Goal: Task Accomplishment & Management: Manage account settings

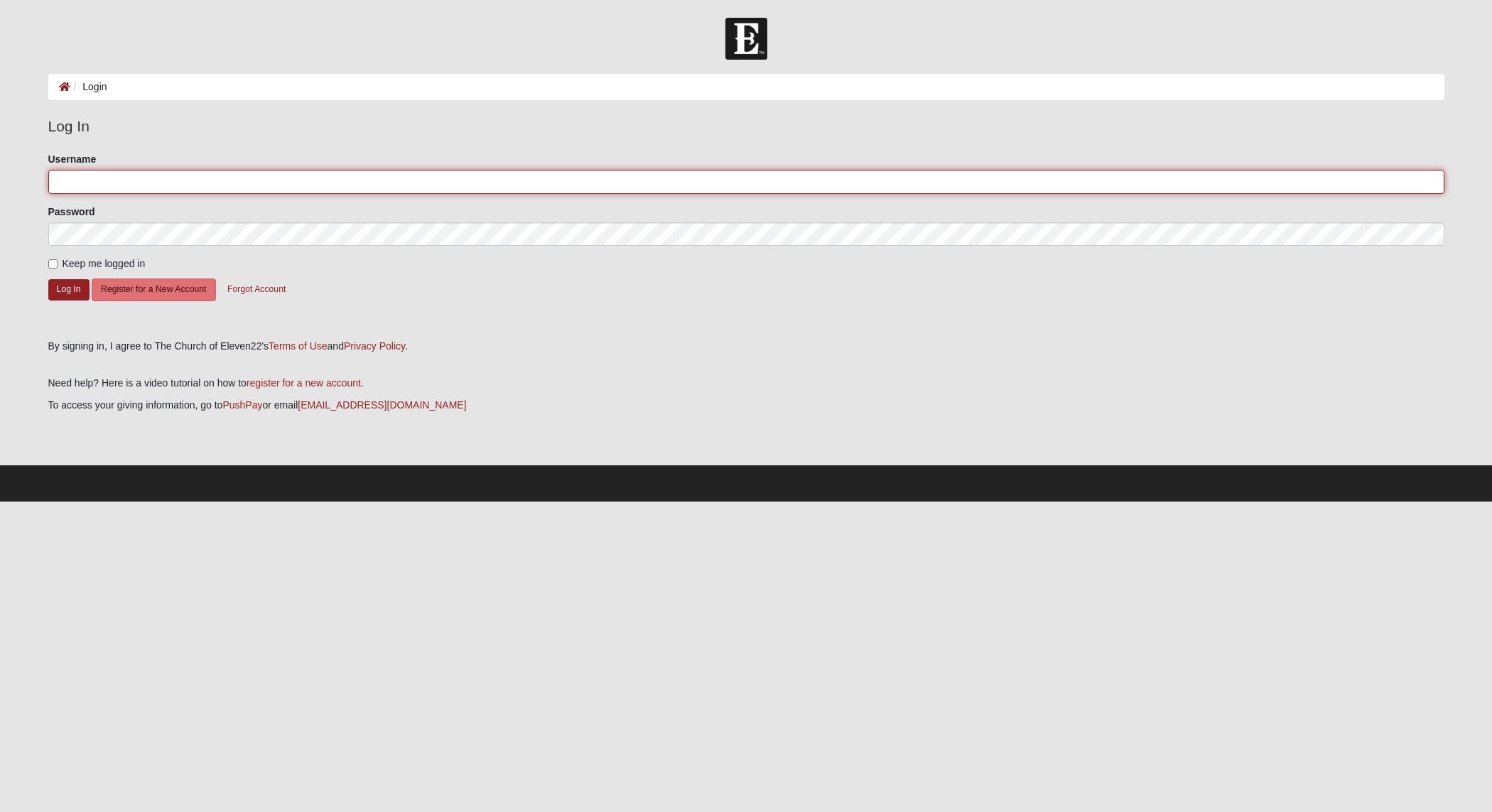
click at [137, 174] on input "Username" at bounding box center [746, 182] width 1396 height 24
type input "rbuckland@mansoncc.com"
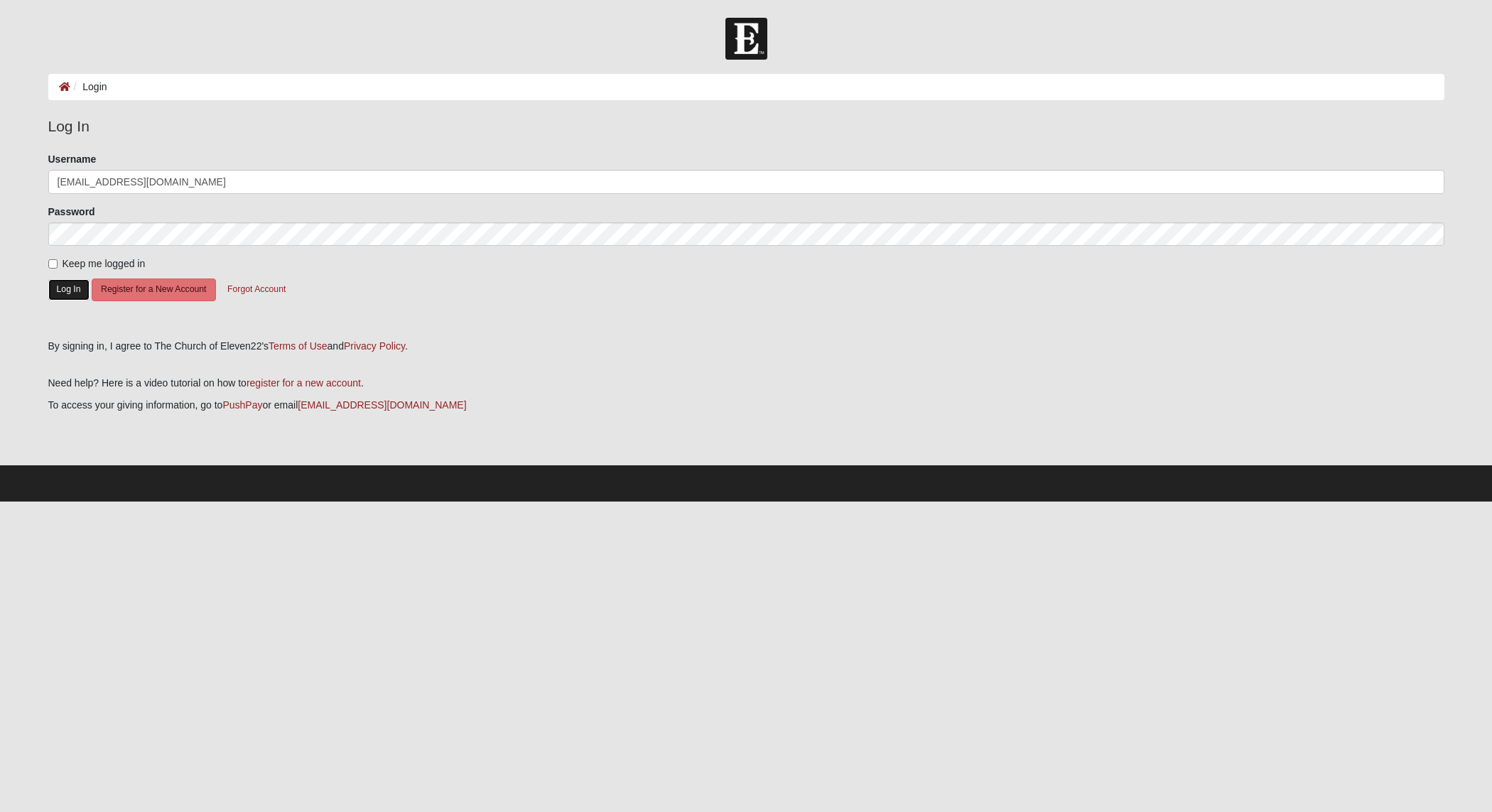
click at [76, 289] on button "Log In" at bounding box center [68, 289] width 41 height 20
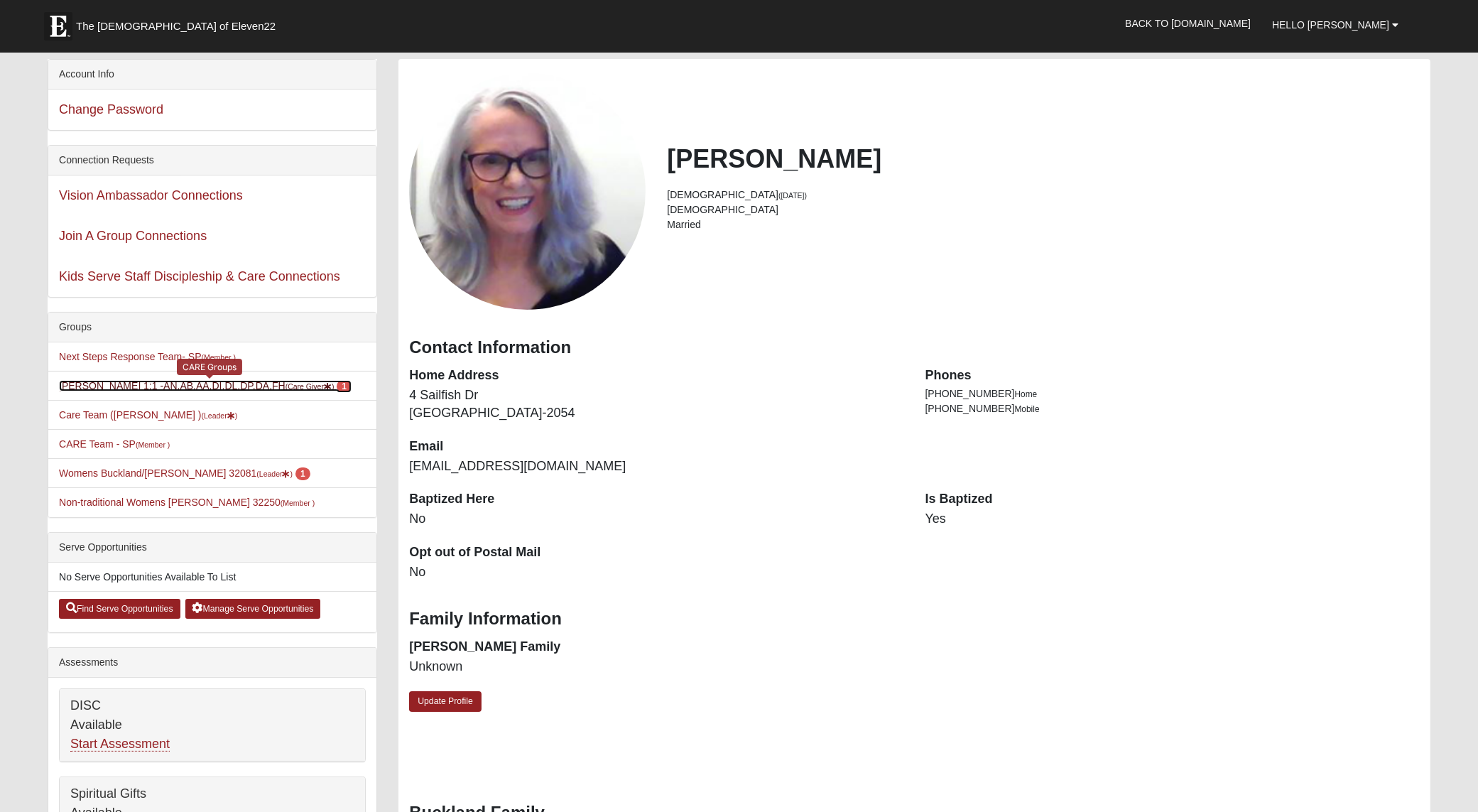
click at [103, 386] on link "Roxanne Buckland 1:1 -AN,AB,AA,DI,DL,DP,DA,FH (Care Giver ) 1" at bounding box center [205, 385] width 292 height 11
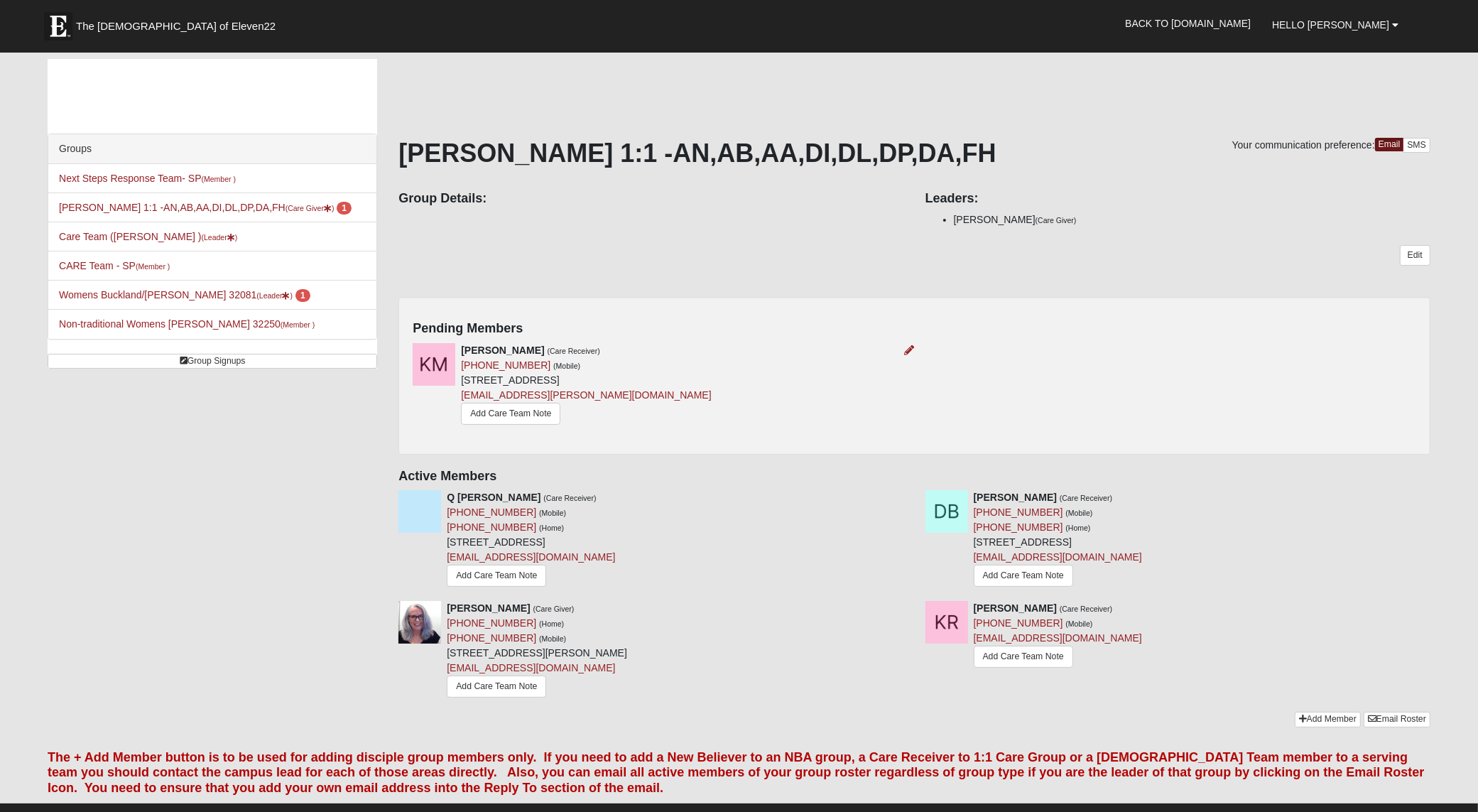
click at [902, 350] on div at bounding box center [907, 350] width 16 height 15
click at [906, 356] on div at bounding box center [907, 350] width 16 height 15
click at [906, 346] on icon at bounding box center [910, 350] width 10 height 10
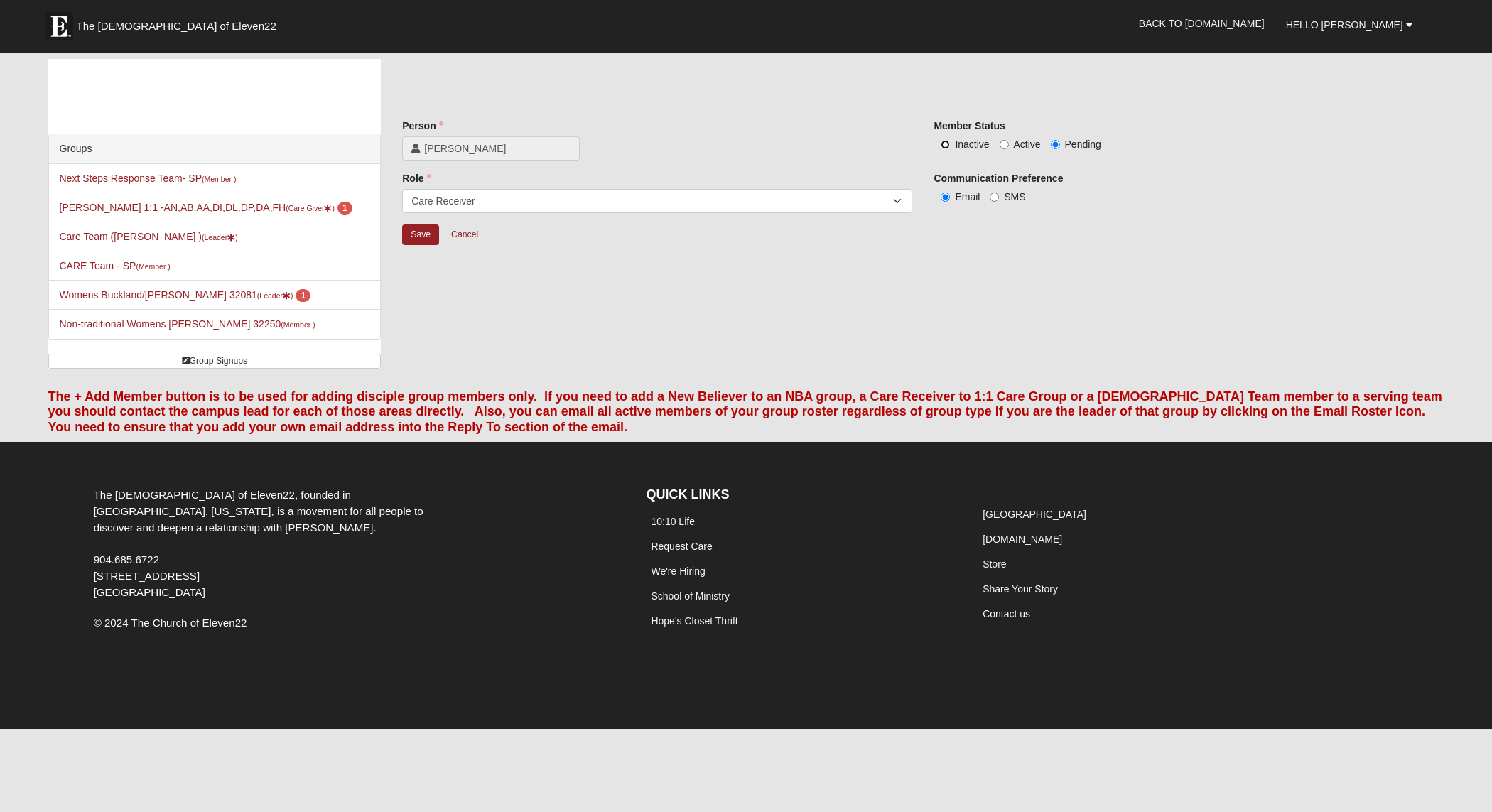
click at [942, 143] on input "Inactive" at bounding box center [945, 145] width 9 height 9
radio input "true"
click at [1049, 138] on div "Inactive Active Pending" at bounding box center [1188, 143] width 510 height 15
click at [1054, 146] on input "Pending" at bounding box center [1055, 145] width 9 height 9
radio input "true"
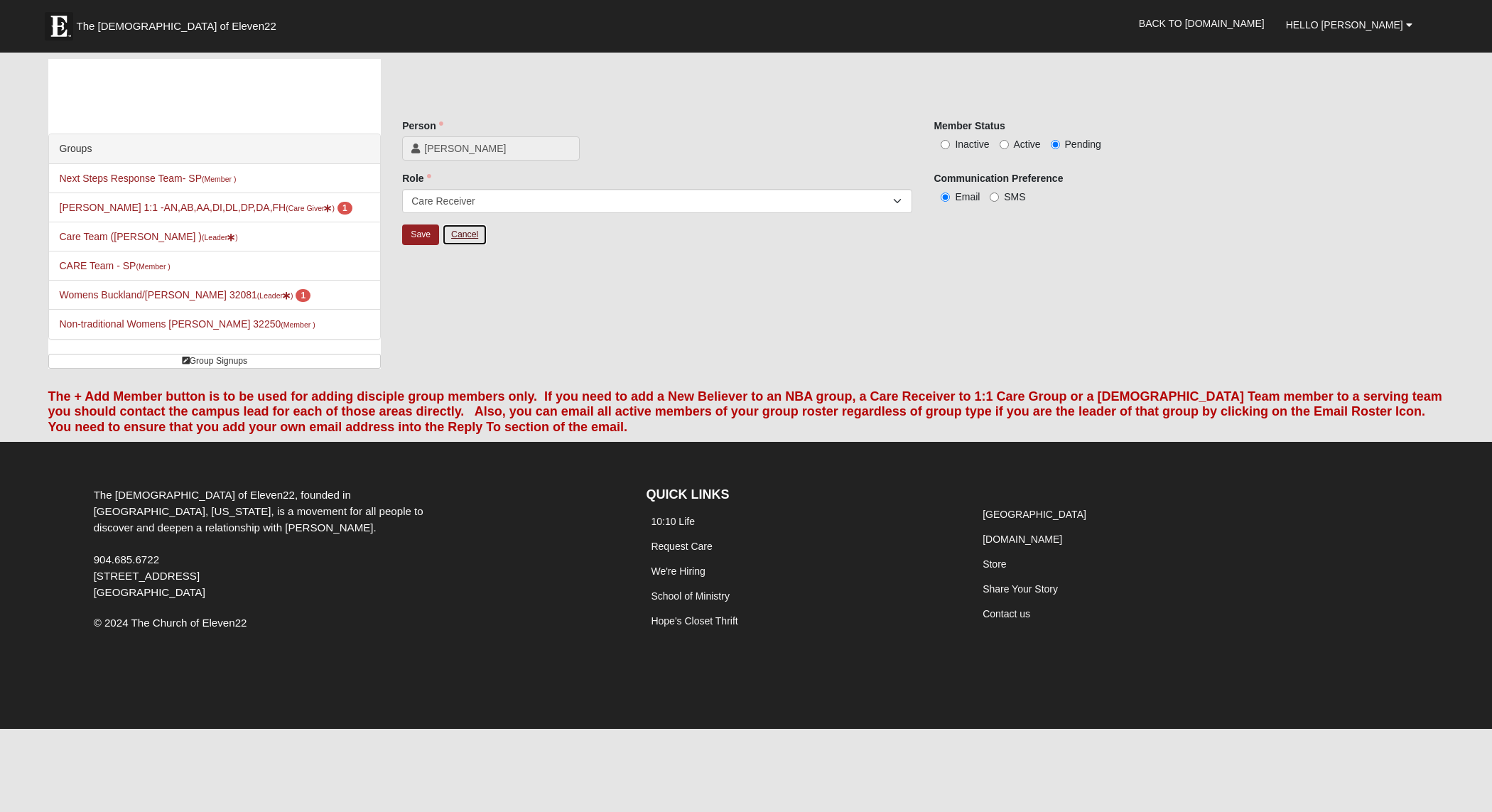
click at [462, 238] on link "Cancel" at bounding box center [465, 235] width 46 height 22
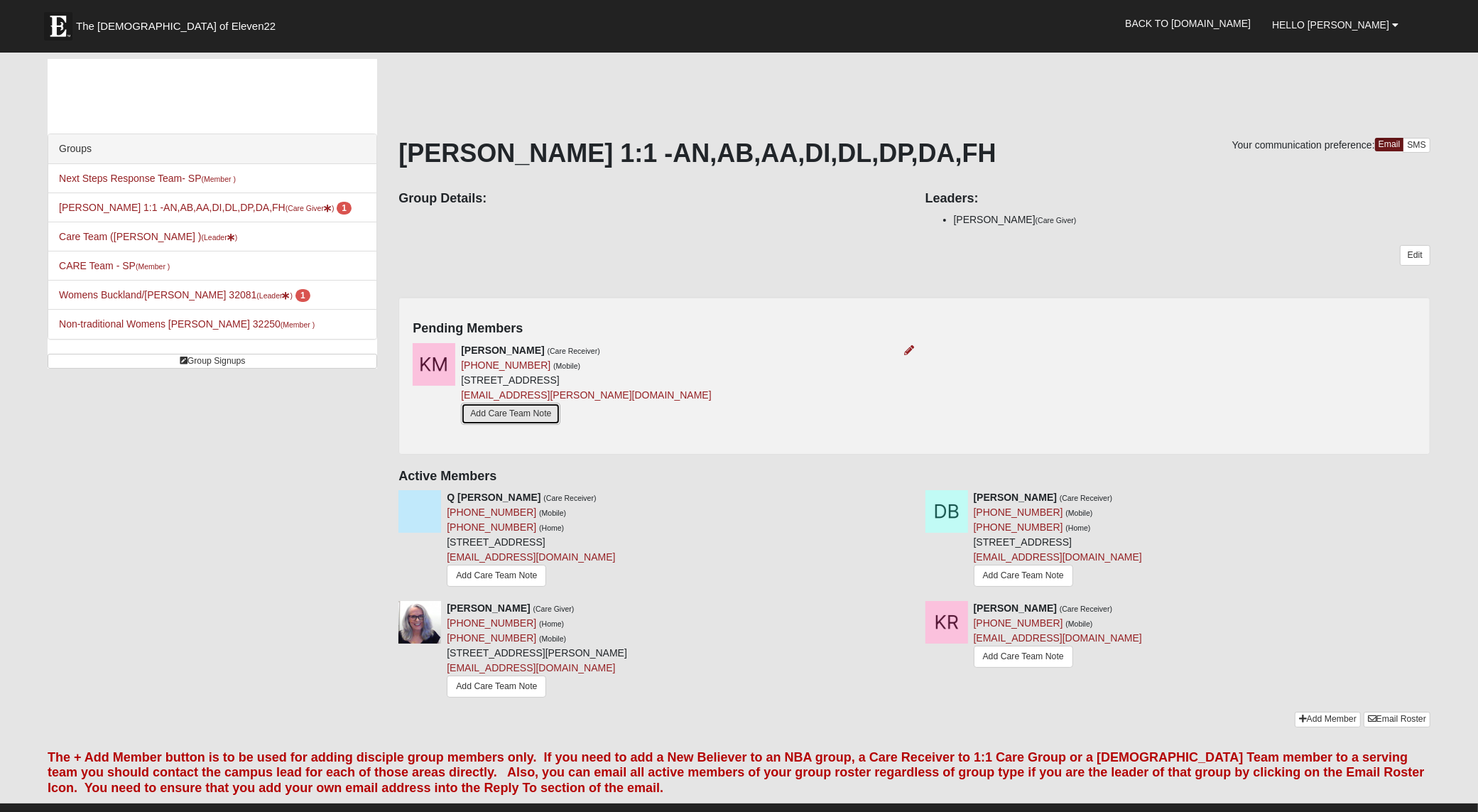
click at [490, 420] on link "Add Care Team Note" at bounding box center [510, 413] width 99 height 22
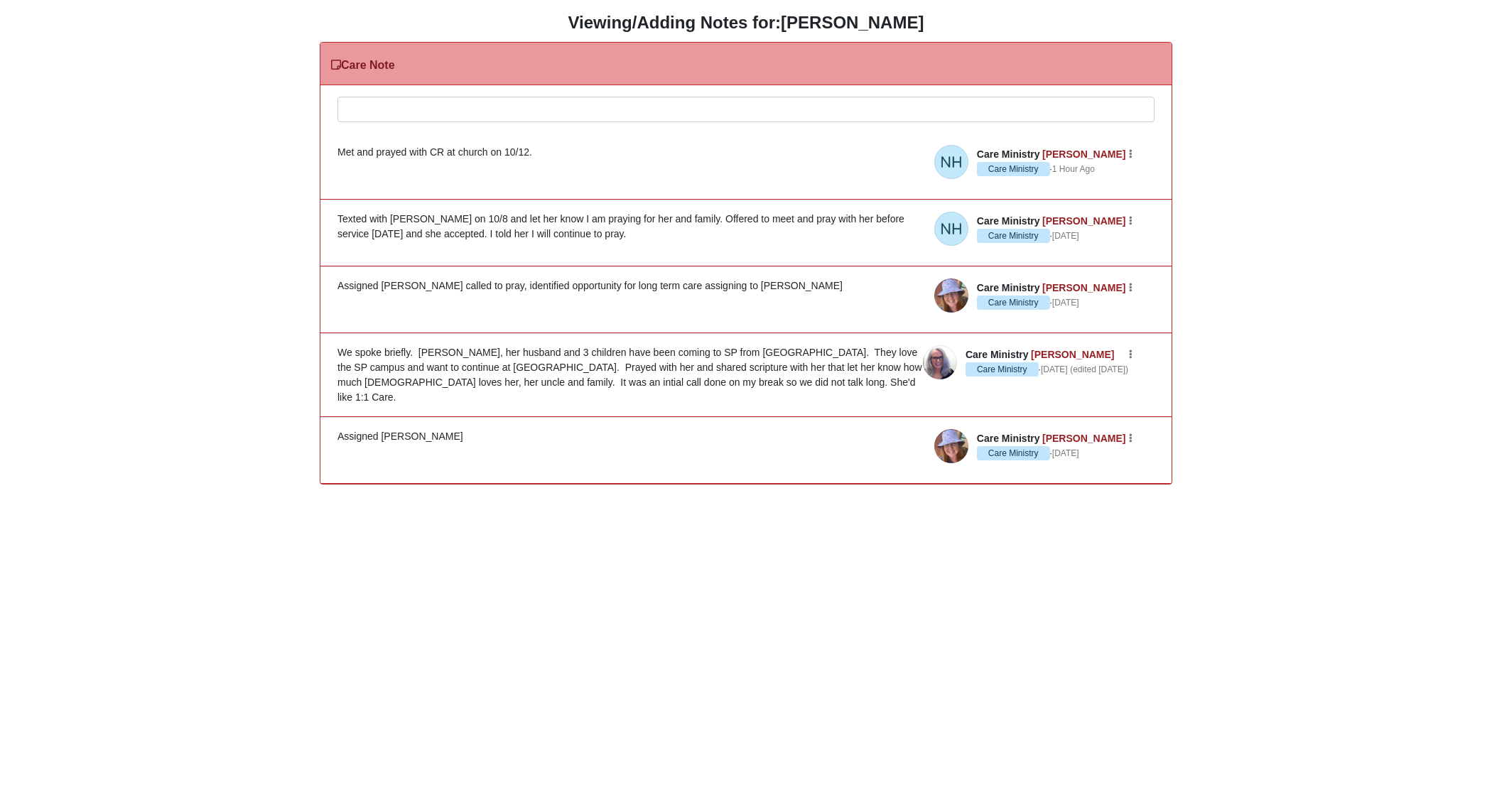
click at [360, 108] on div at bounding box center [746, 129] width 816 height 63
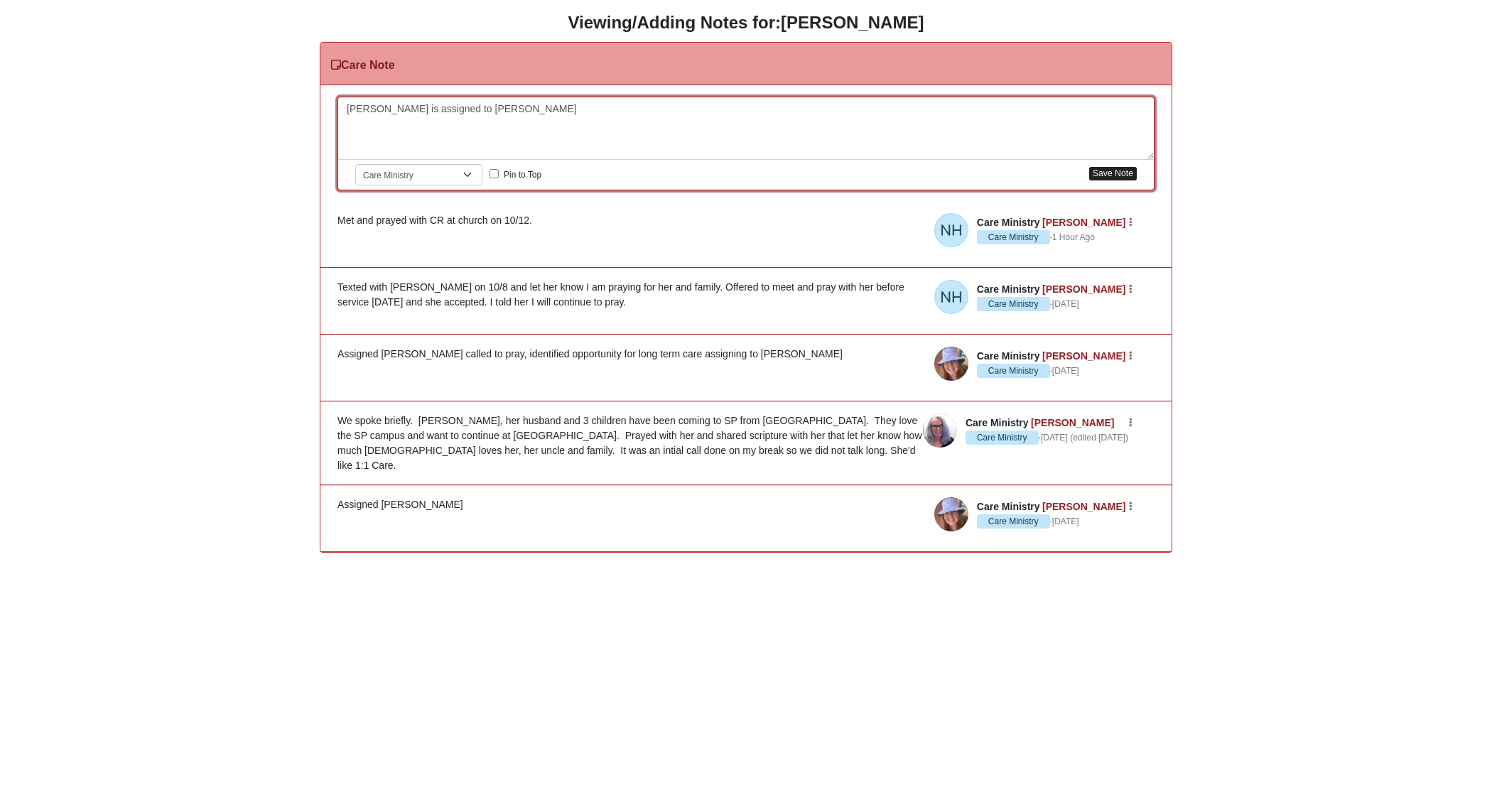
drag, startPoint x: 1088, startPoint y: 164, endPoint x: 1099, endPoint y: 176, distance: 16.3
click at [1099, 176] on div "Save Note" at bounding box center [1111, 174] width 53 height 19
click at [1114, 178] on button "Save Note" at bounding box center [1113, 173] width 48 height 13
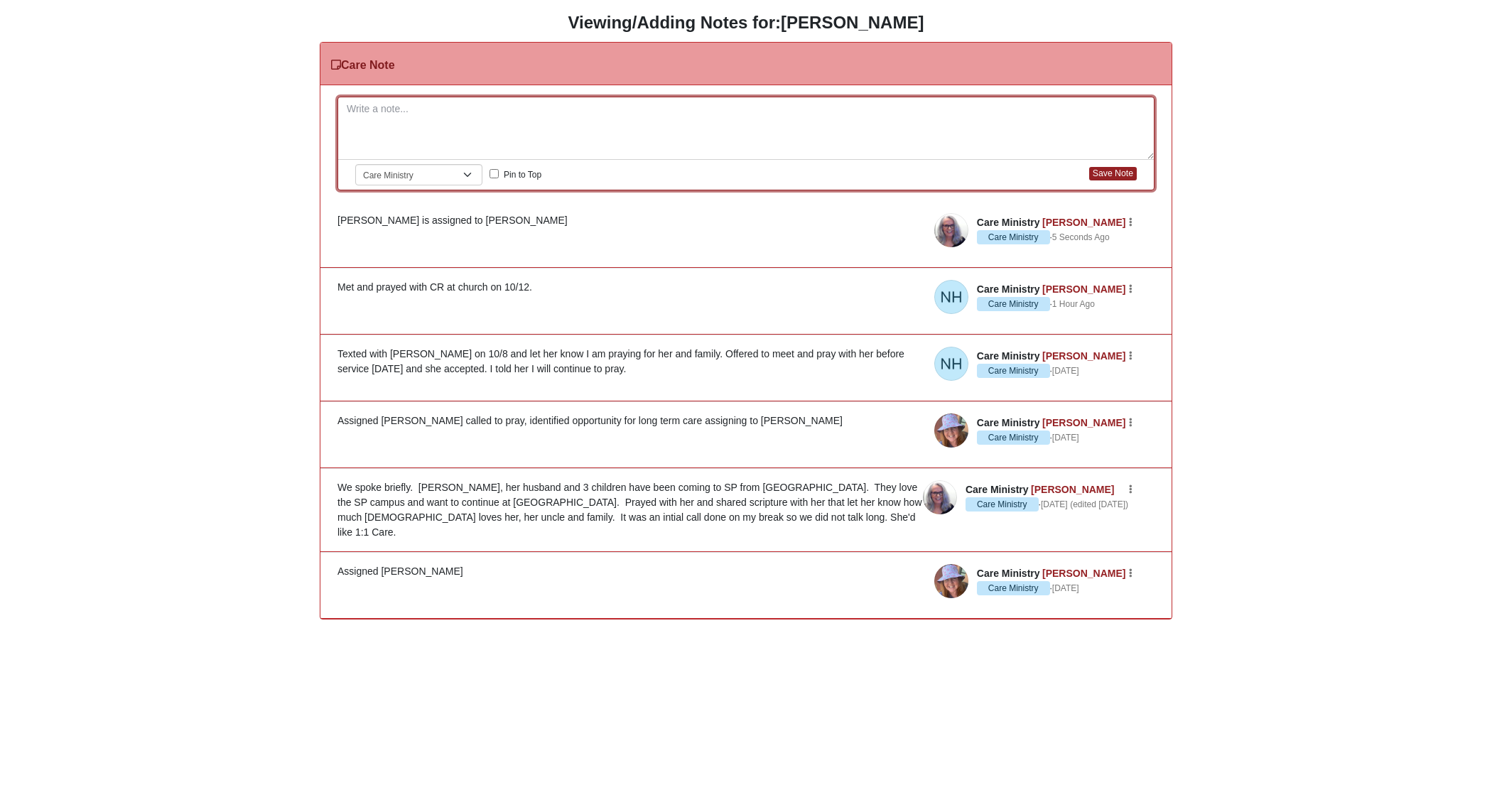
click at [221, 219] on div "HTML Content Viewing/Adding Notes for: Kayla McKinnon Care Note Please correct …" at bounding box center [746, 316] width 1471 height 607
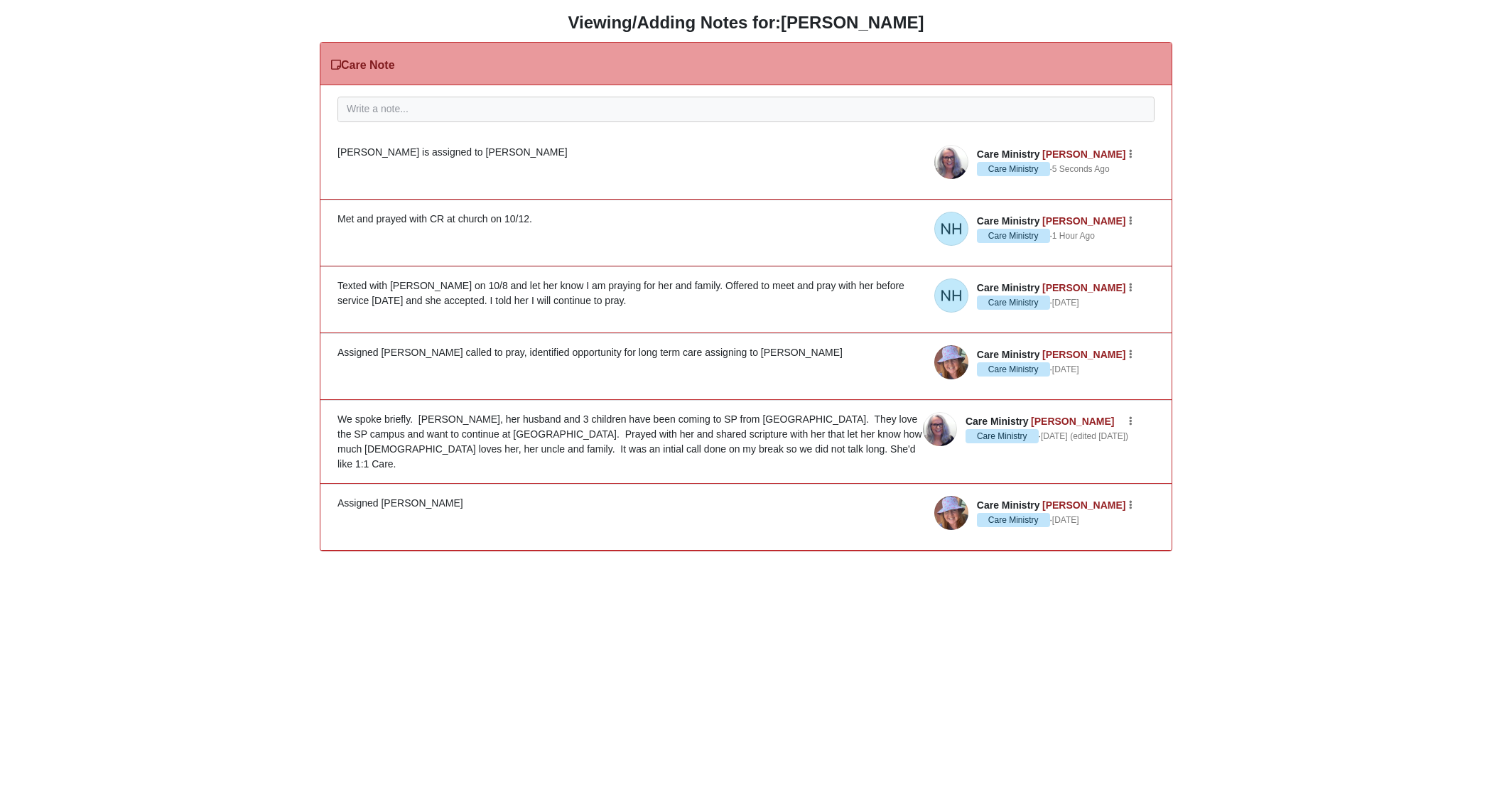
click at [200, 139] on div "HTML Content Viewing/Adding Notes for: Kayla McKinnon Care Note Please correct …" at bounding box center [746, 281] width 1471 height 538
click at [219, 97] on div "HTML Content Viewing/Adding Notes for: Kayla McKinnon Care Note Please correct …" at bounding box center [746, 281] width 1471 height 538
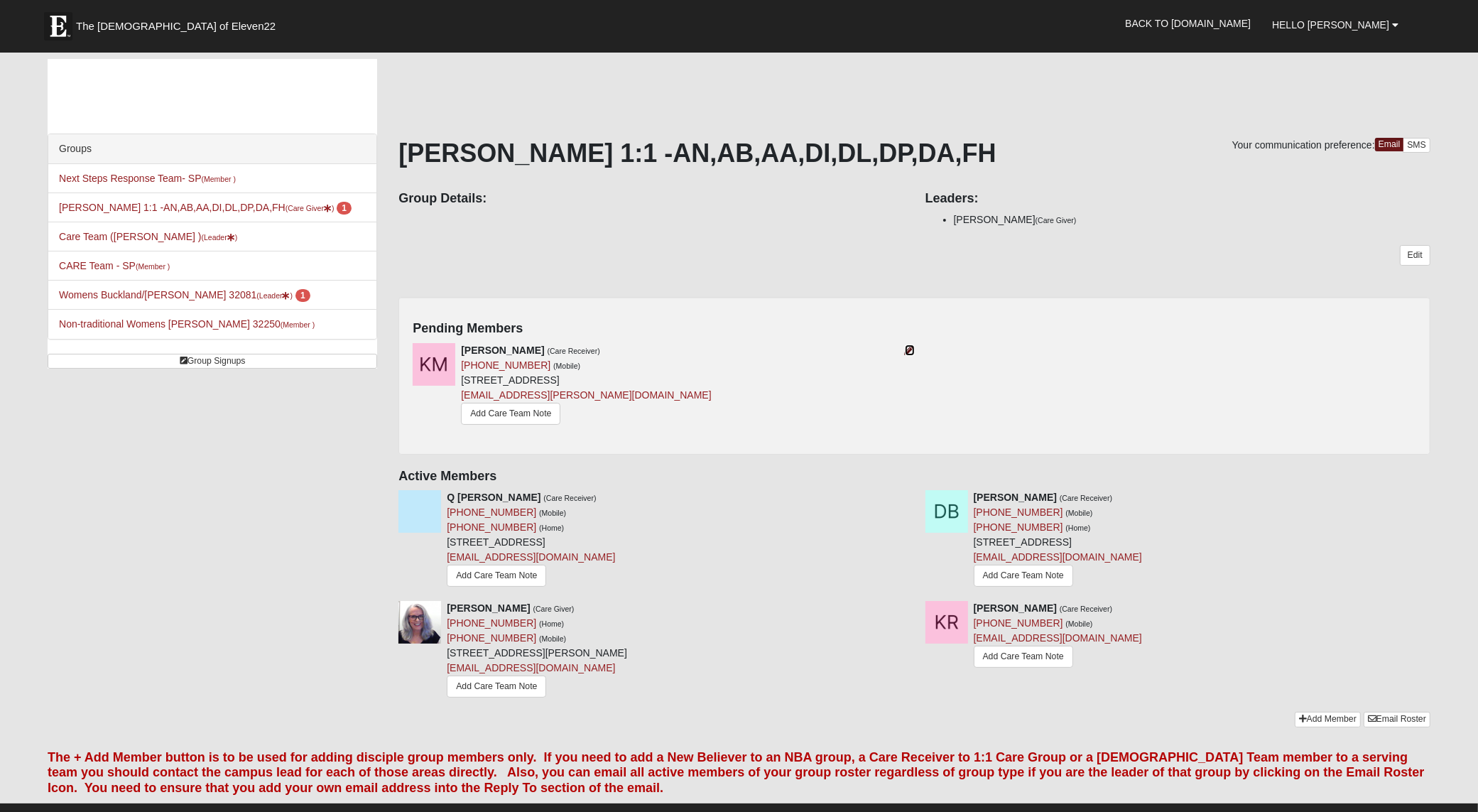
click at [907, 349] on icon at bounding box center [910, 350] width 10 height 10
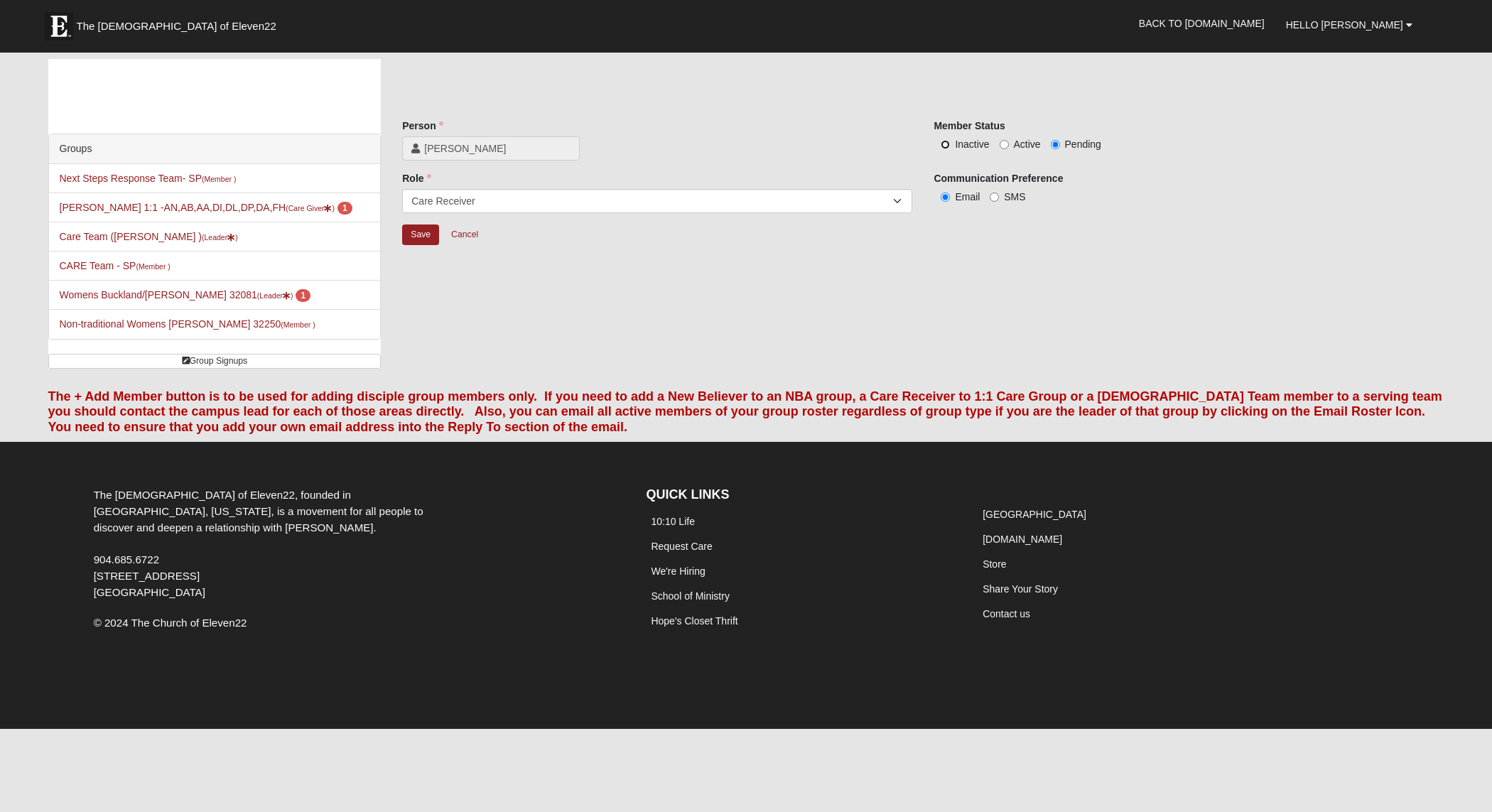
click at [946, 146] on input "Inactive" at bounding box center [945, 145] width 9 height 9
radio input "true"
click at [414, 238] on input "Save" at bounding box center [420, 234] width 37 height 20
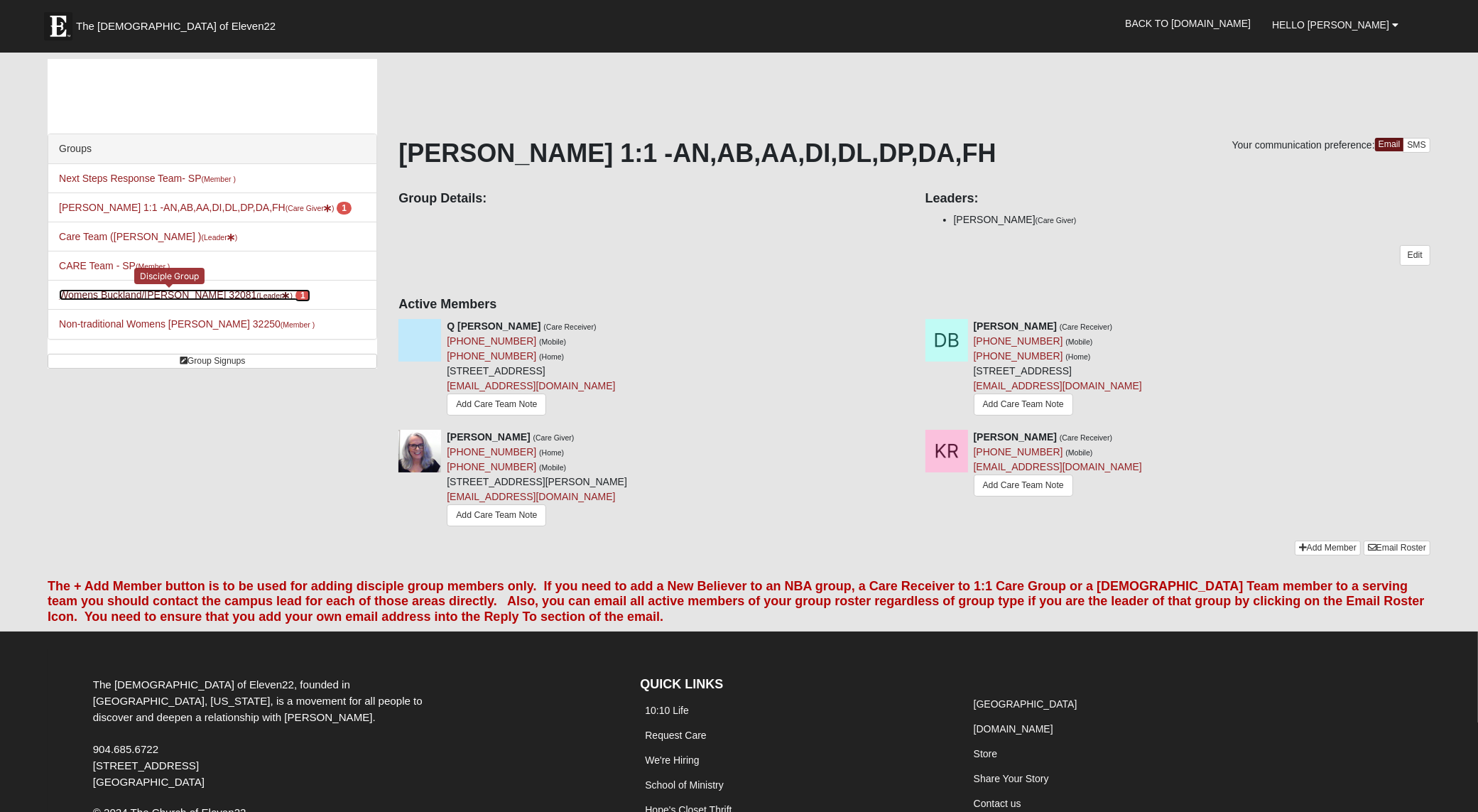
click at [165, 296] on link "Womens Buckland/McGowan 32081 (Leader ) 1" at bounding box center [185, 295] width 252 height 11
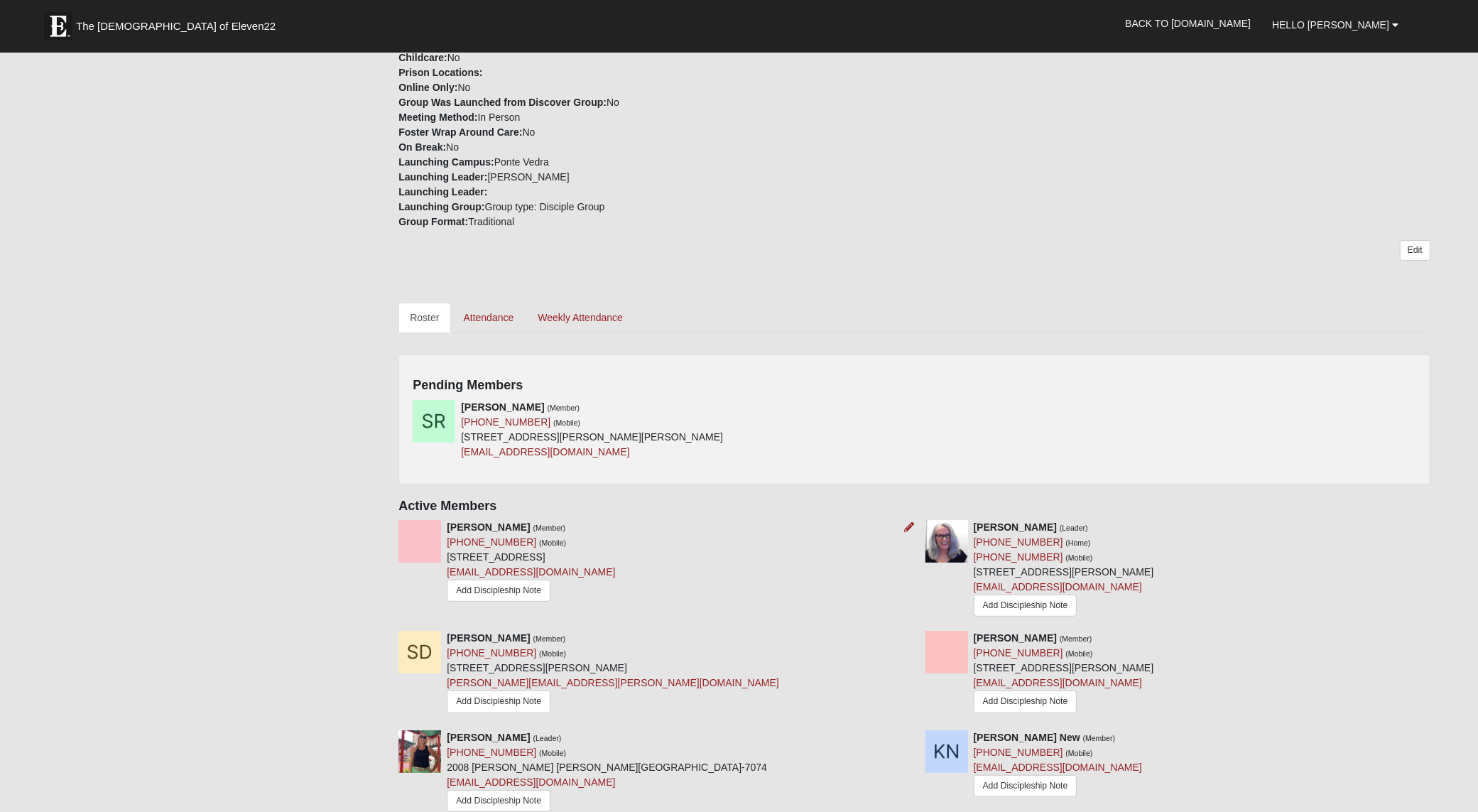
scroll to position [444, 0]
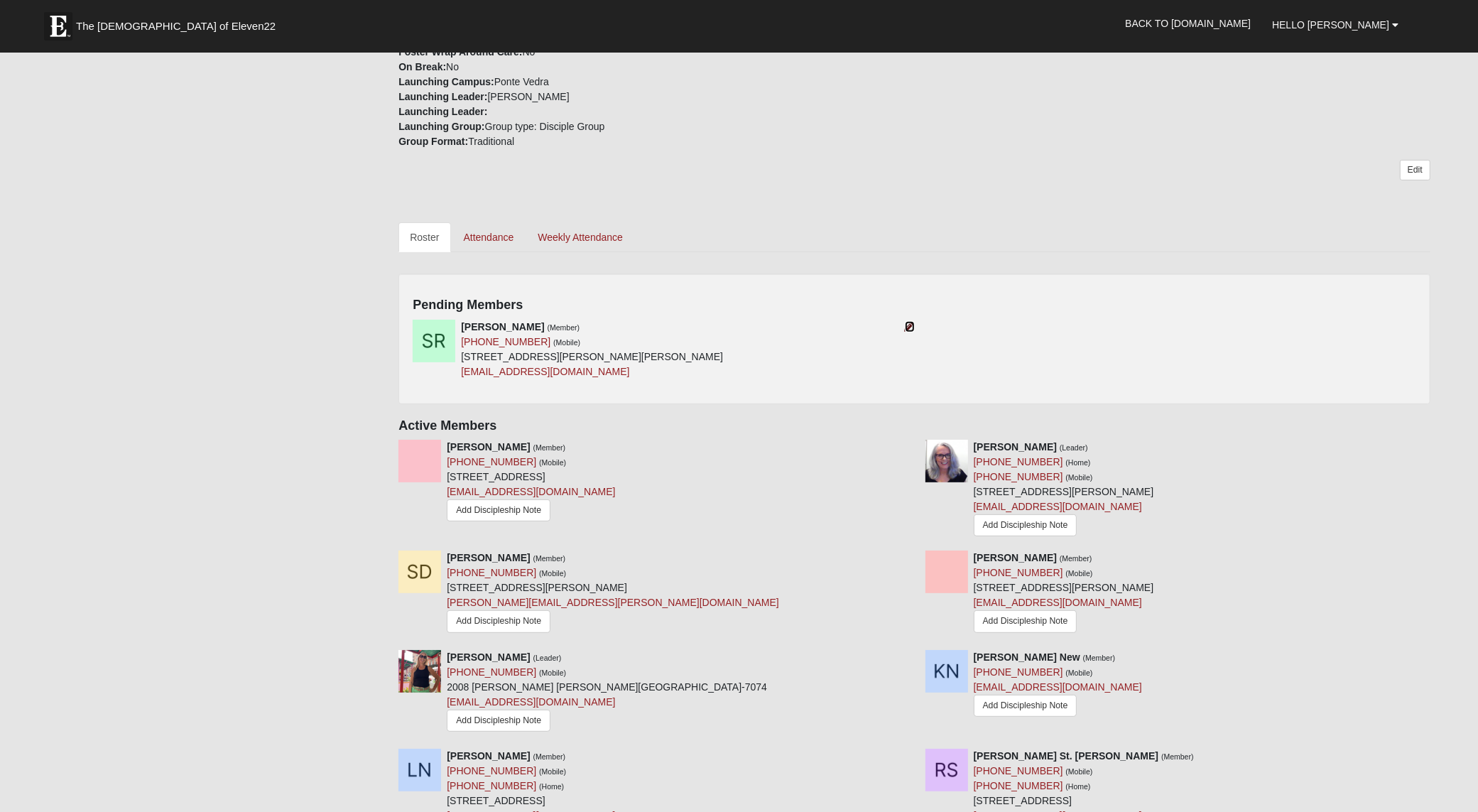
click at [907, 327] on icon at bounding box center [910, 326] width 10 height 10
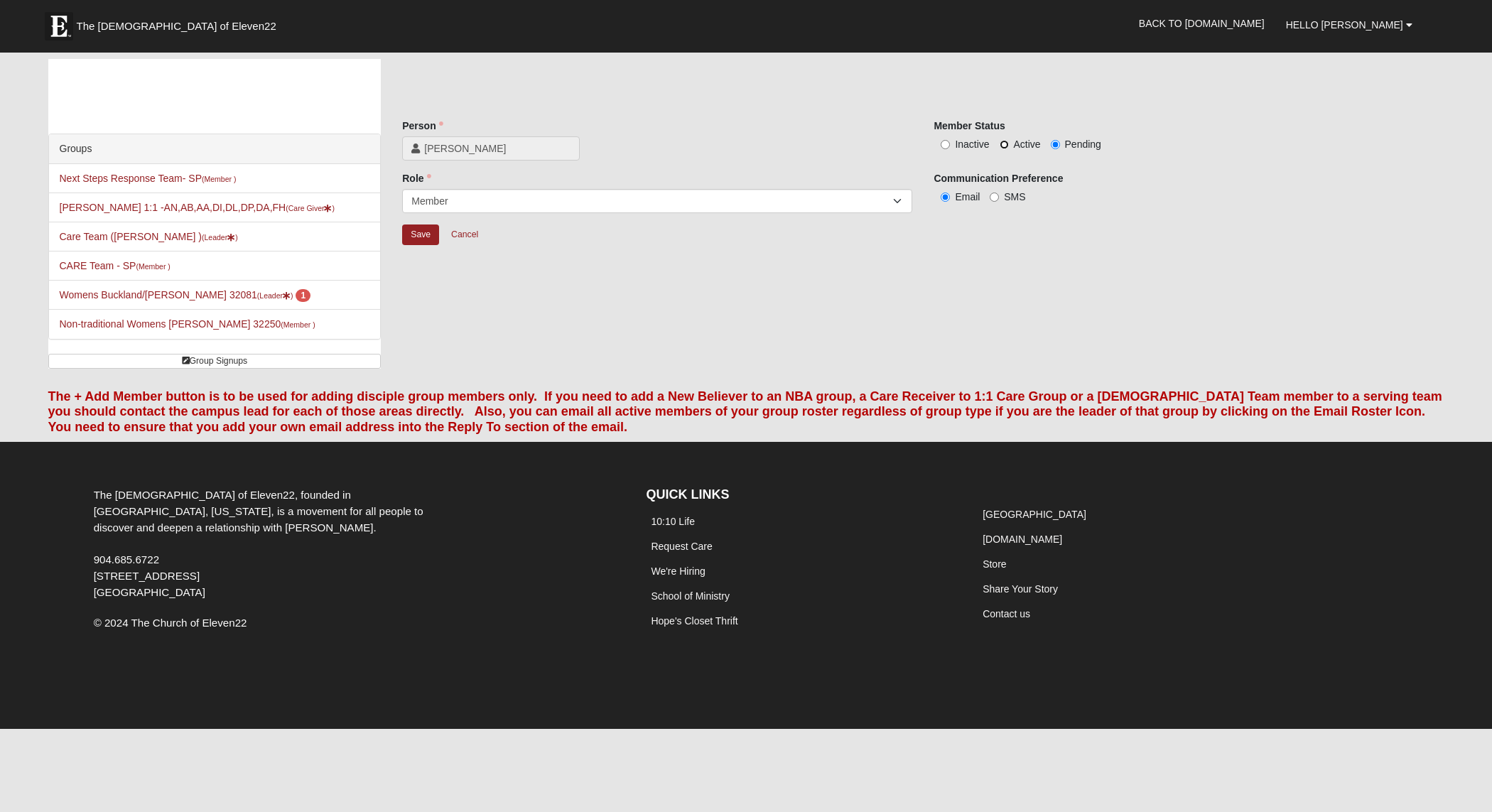
click at [1000, 144] on input "Active" at bounding box center [1004, 145] width 9 height 9
radio input "true"
click at [430, 237] on input "Save" at bounding box center [420, 234] width 37 height 20
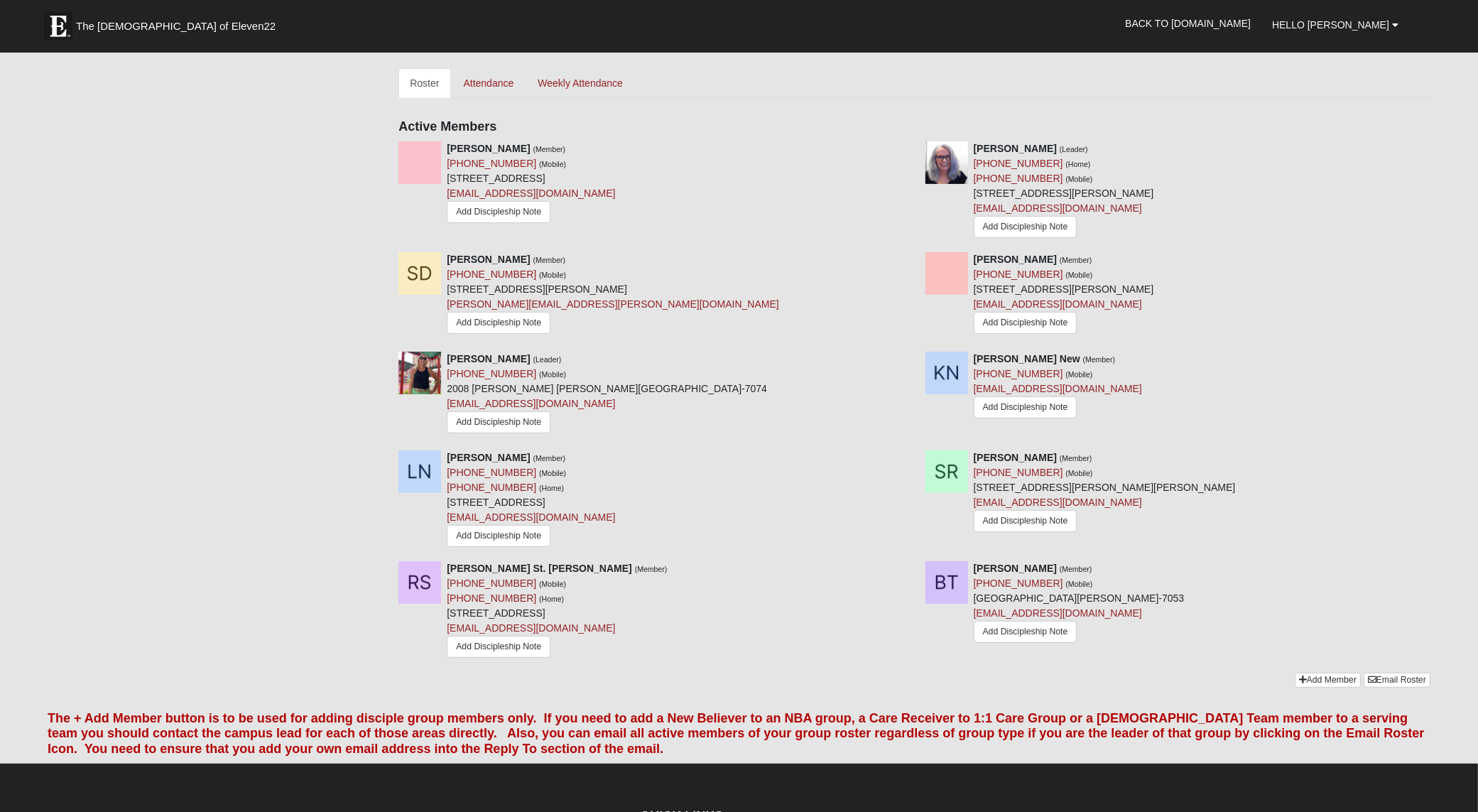
scroll to position [622, 0]
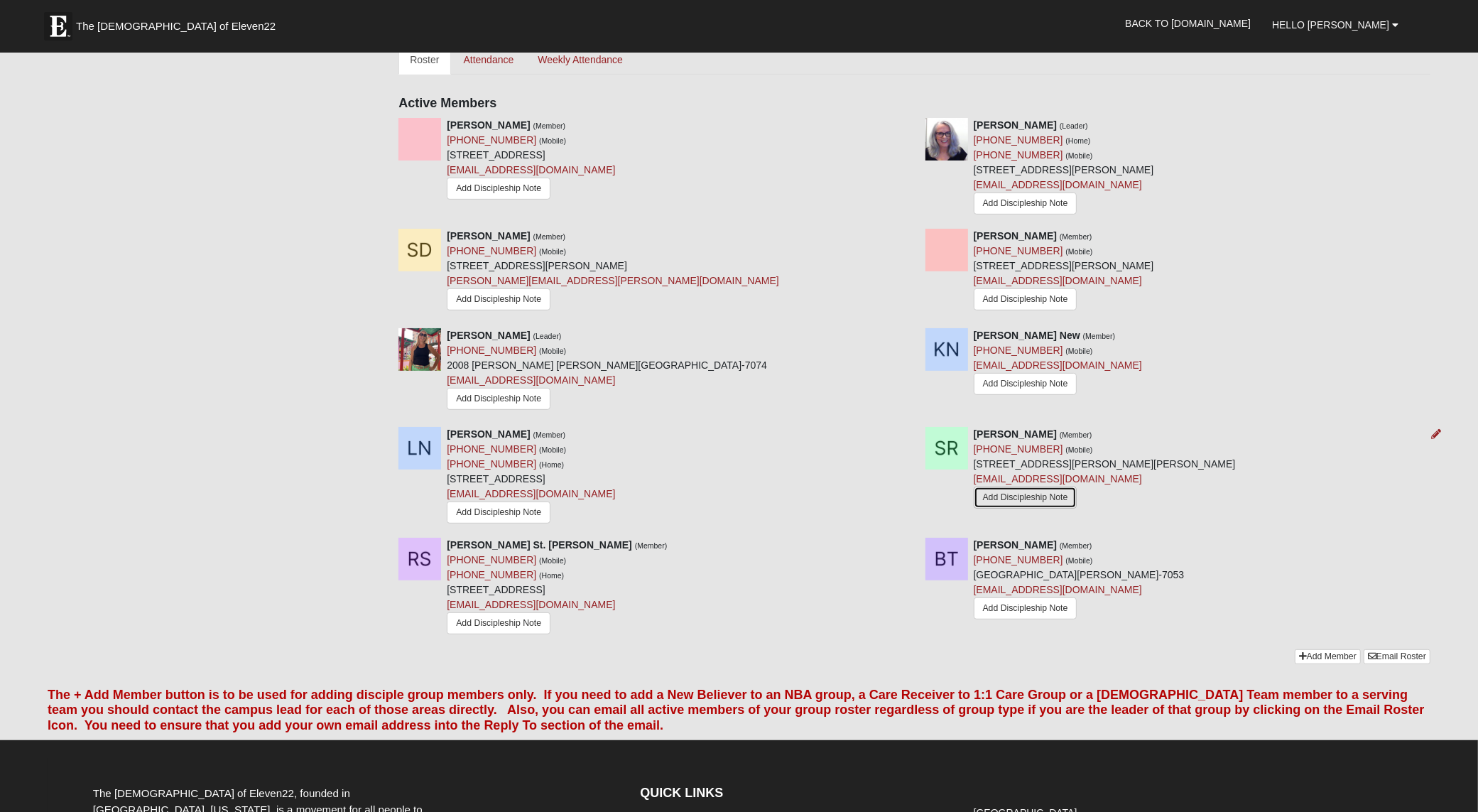
click at [1007, 494] on link "Add Discipleship Note" at bounding box center [1026, 498] width 104 height 22
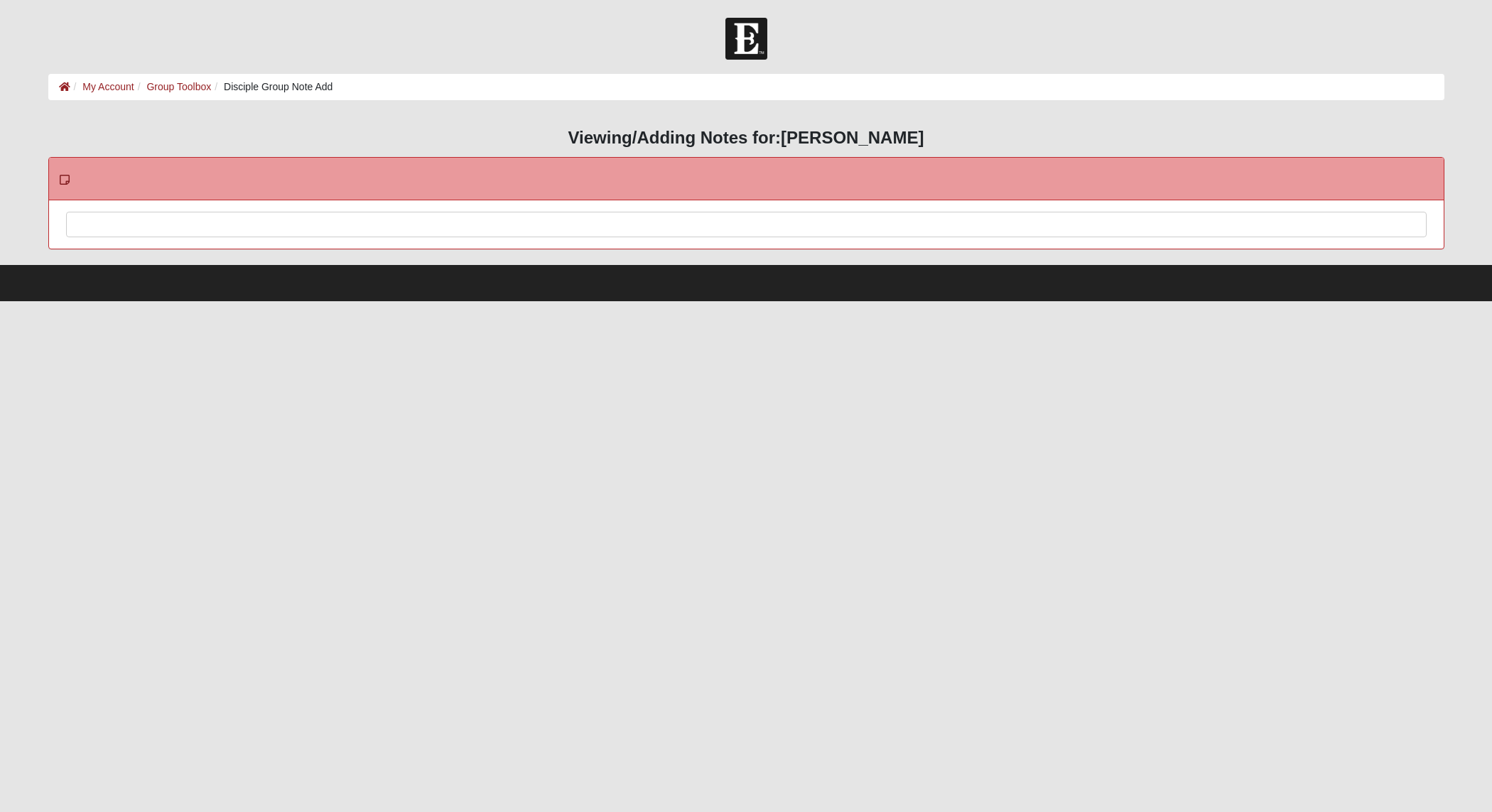
click at [136, 217] on div at bounding box center [746, 244] width 1359 height 63
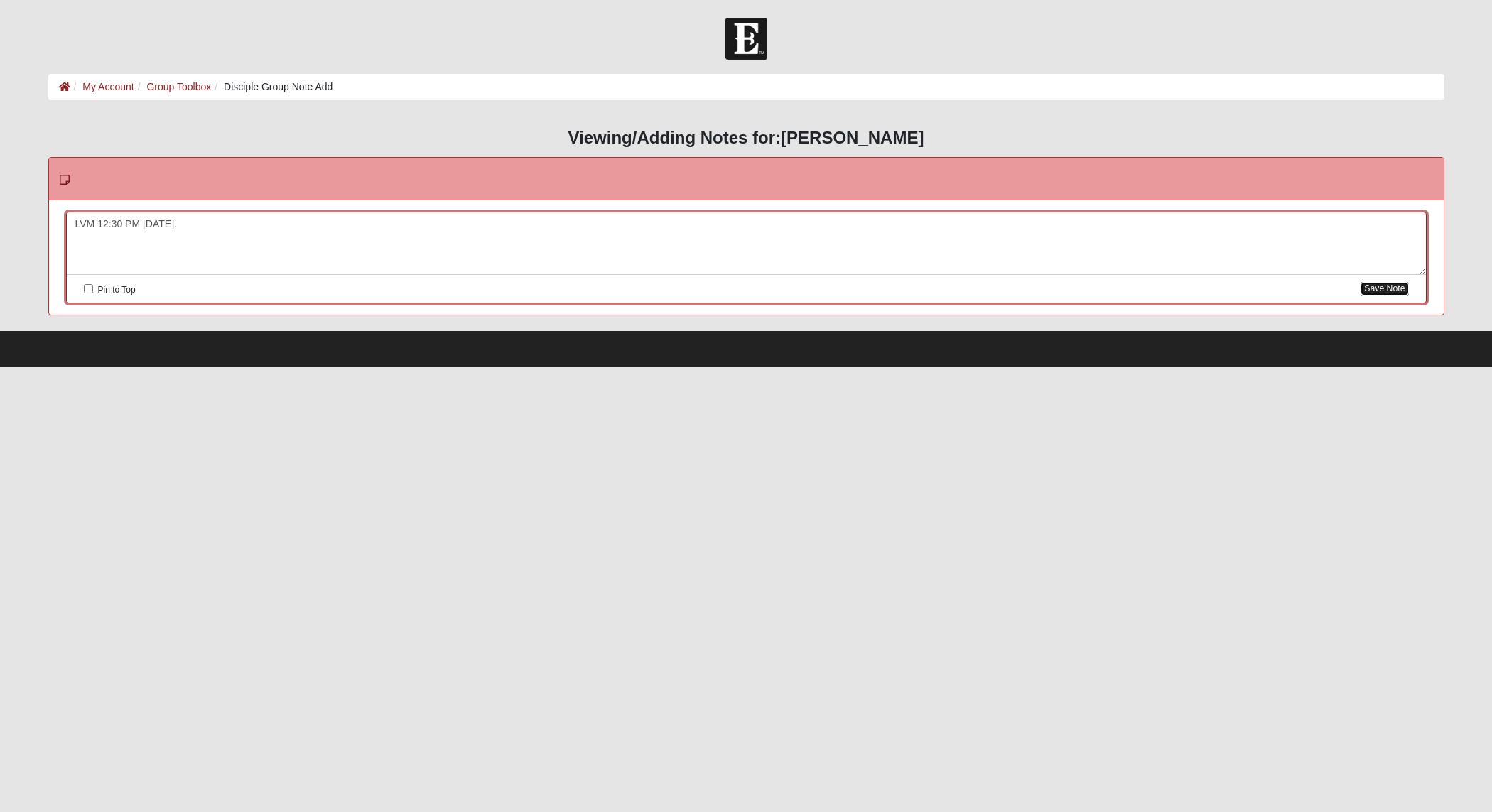
click at [1377, 288] on button "Save Note" at bounding box center [1384, 288] width 48 height 13
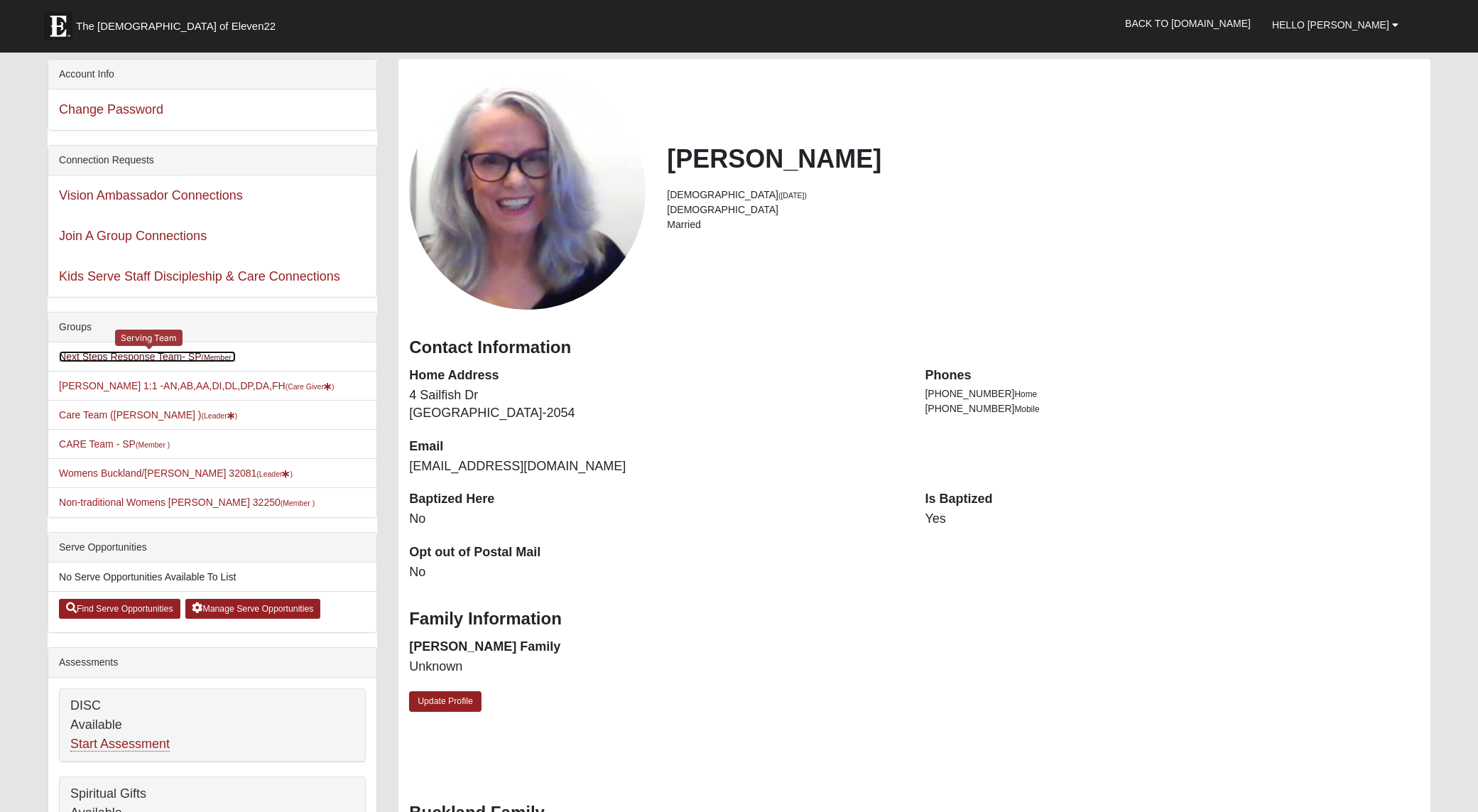
click at [107, 358] on link "Next Steps Response Team- SP (Member )" at bounding box center [147, 356] width 177 height 11
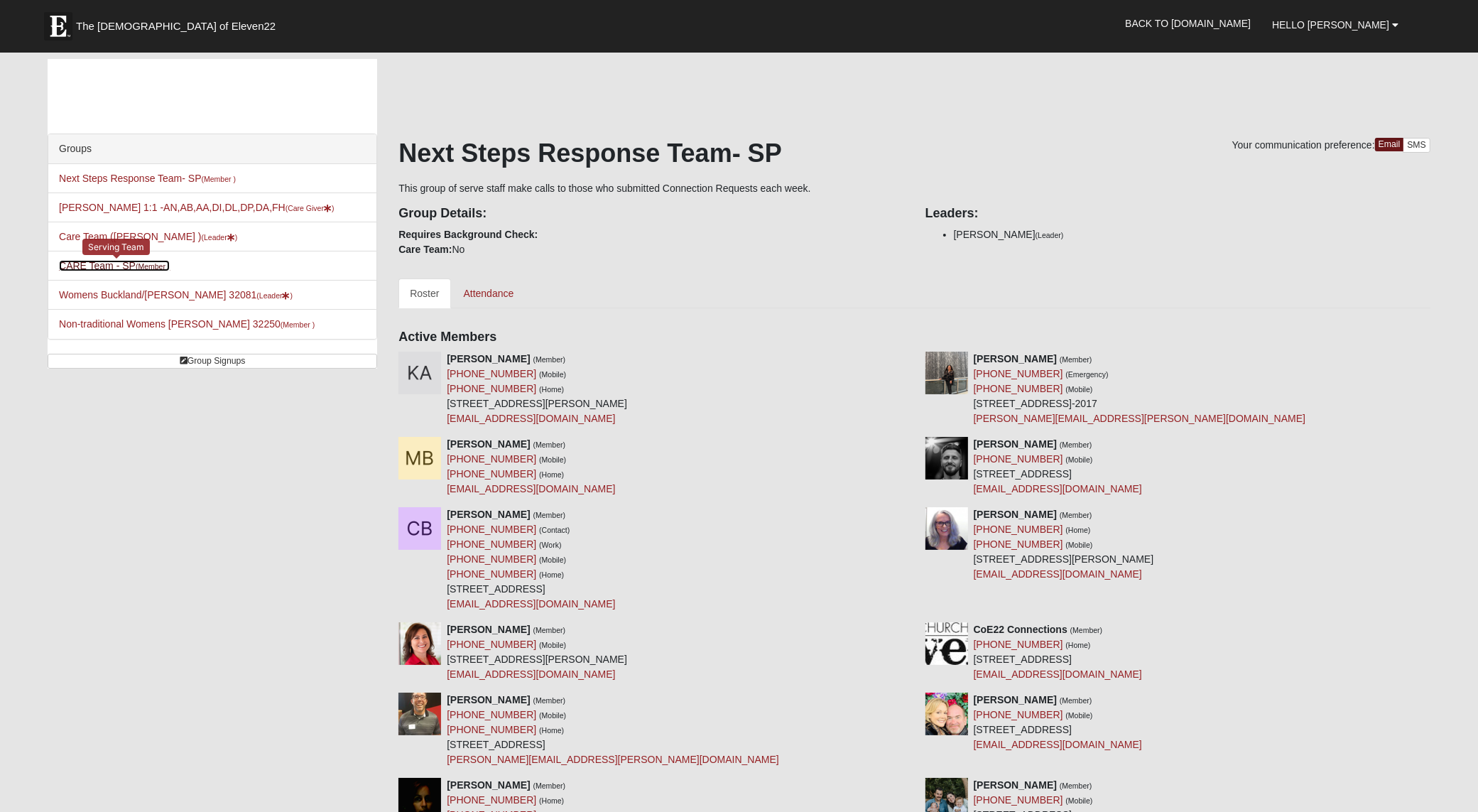
click at [79, 261] on link "CARE Team - SP (Member )" at bounding box center [114, 266] width 111 height 11
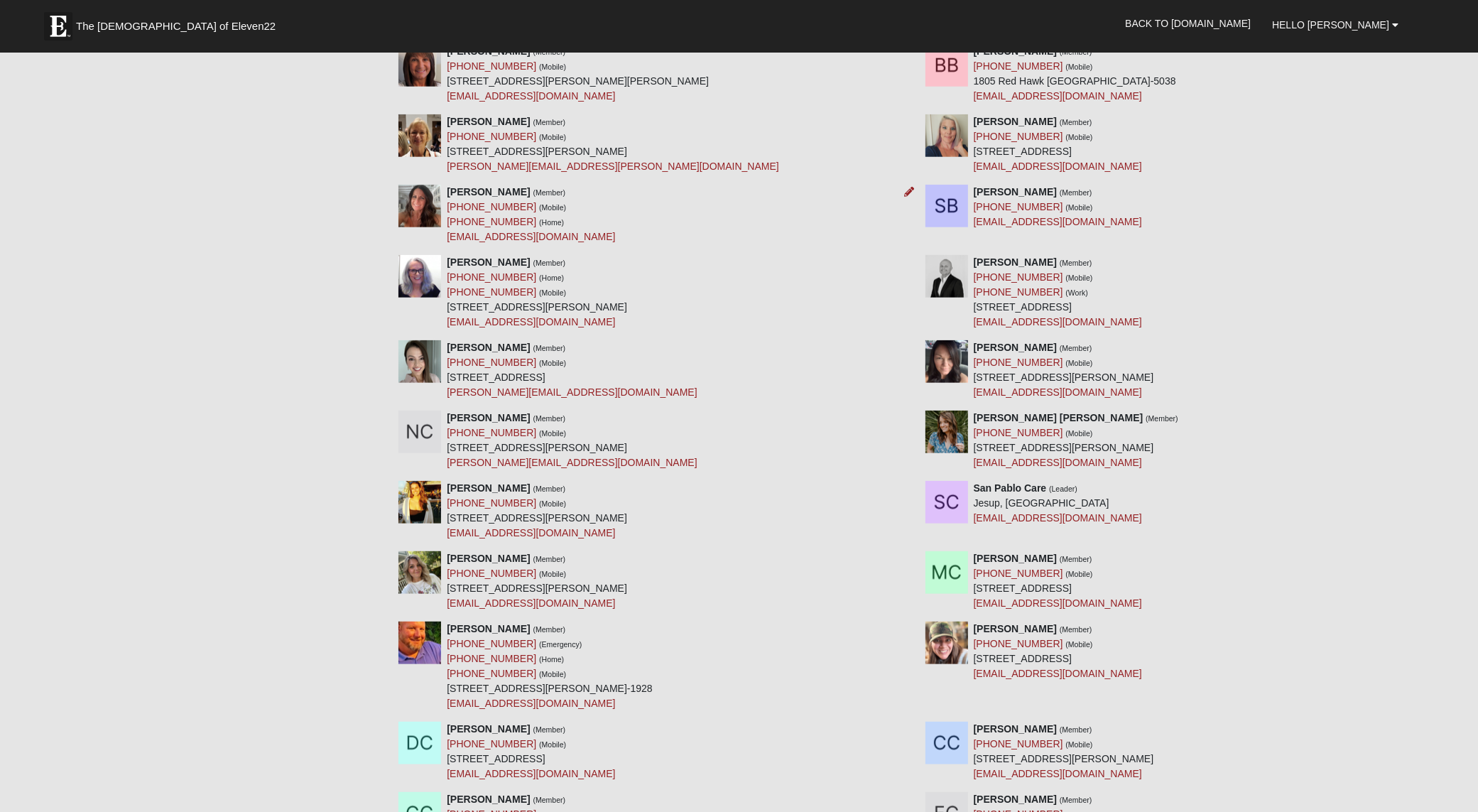
scroll to position [1687, 0]
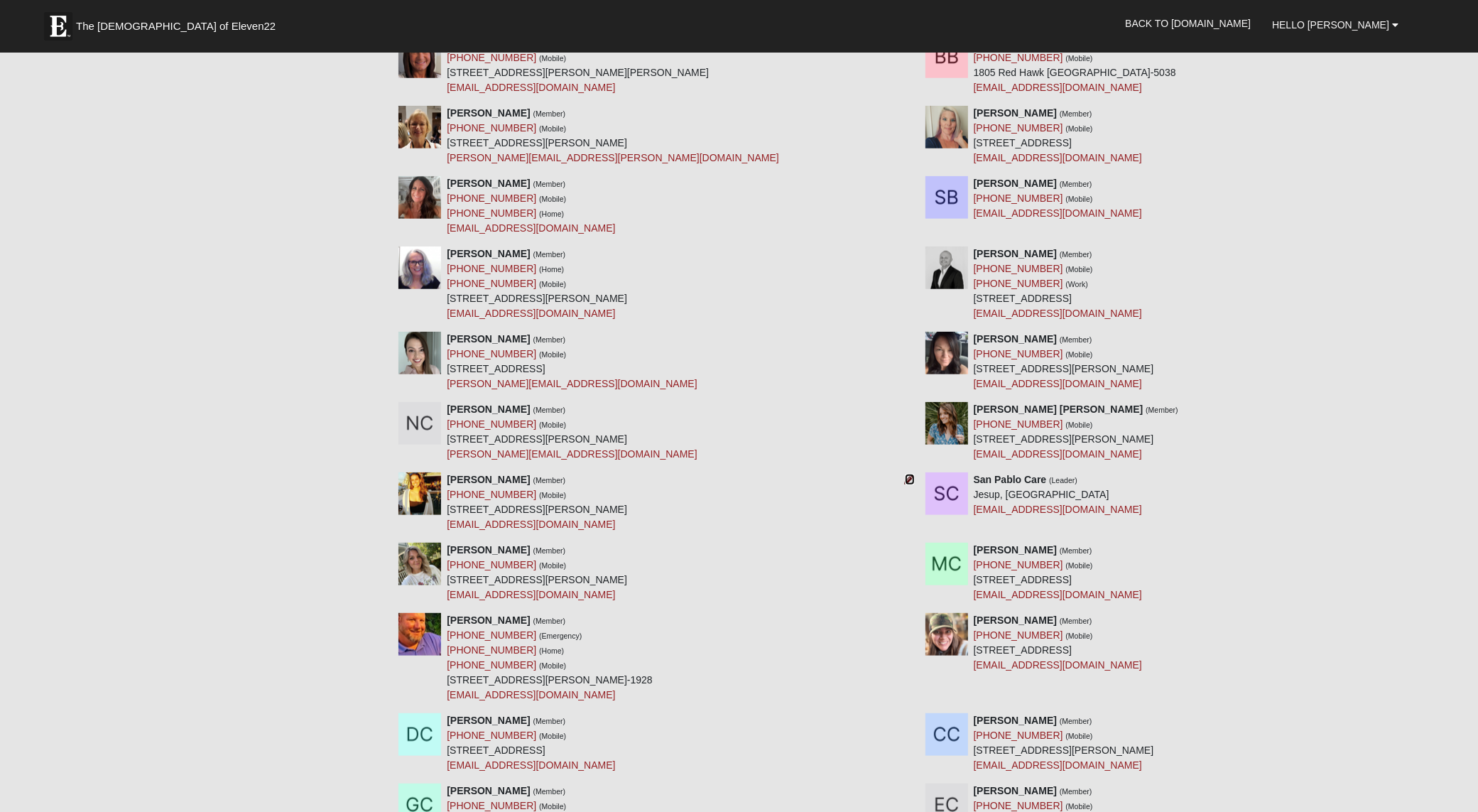
click at [909, 479] on icon at bounding box center [910, 479] width 10 height 10
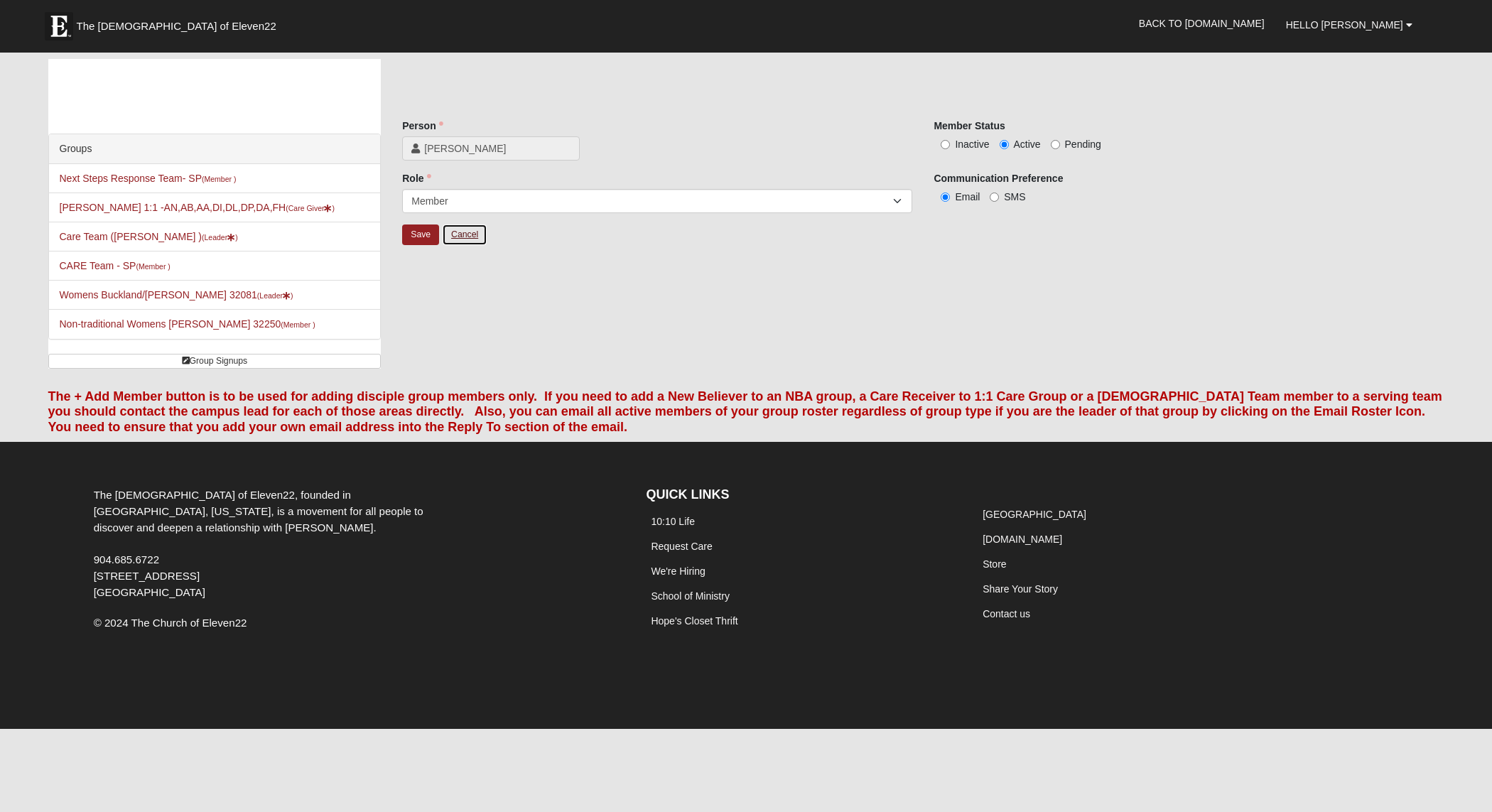
click at [460, 238] on link "Cancel" at bounding box center [465, 235] width 46 height 22
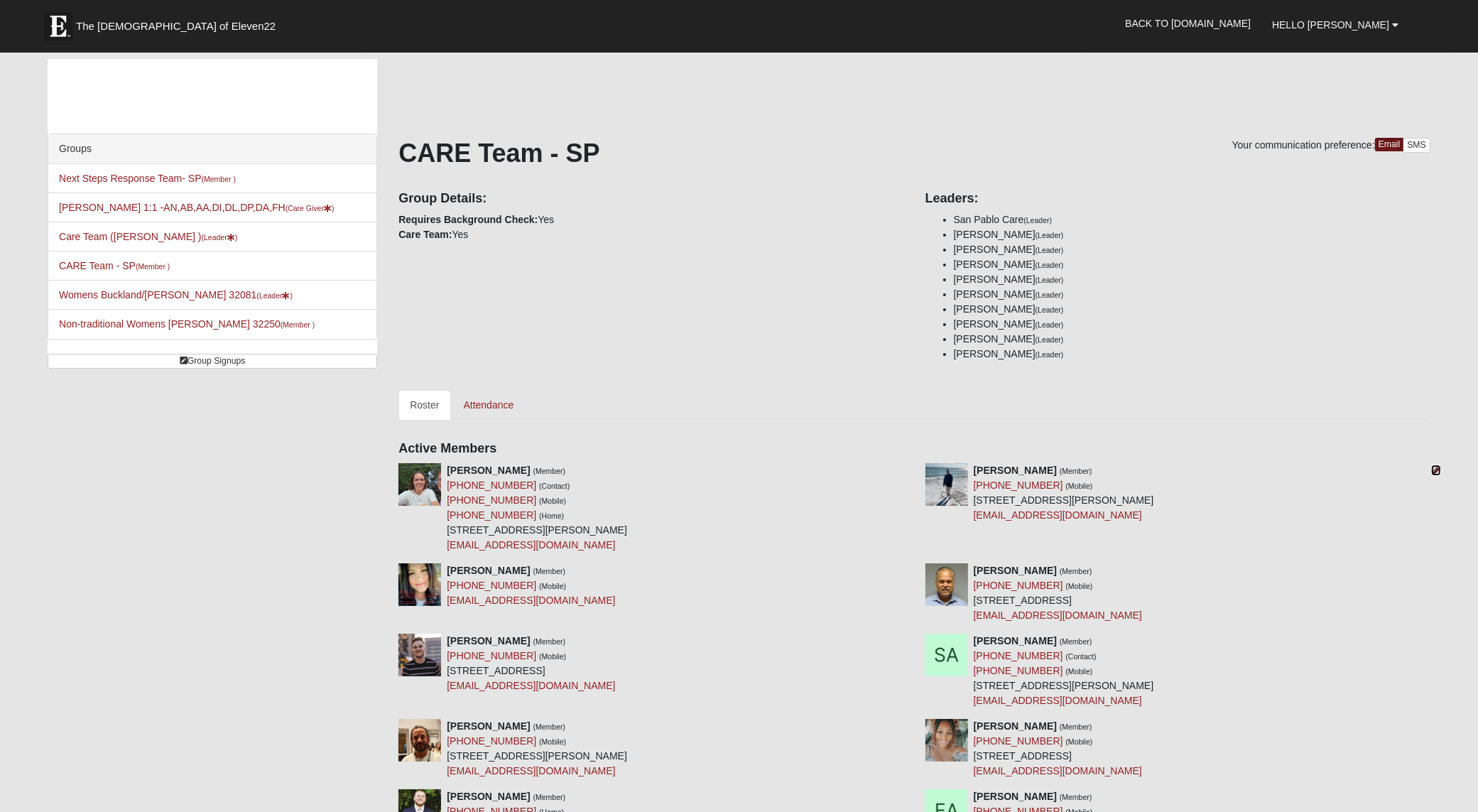
click at [1435, 471] on icon at bounding box center [1436, 470] width 10 height 10
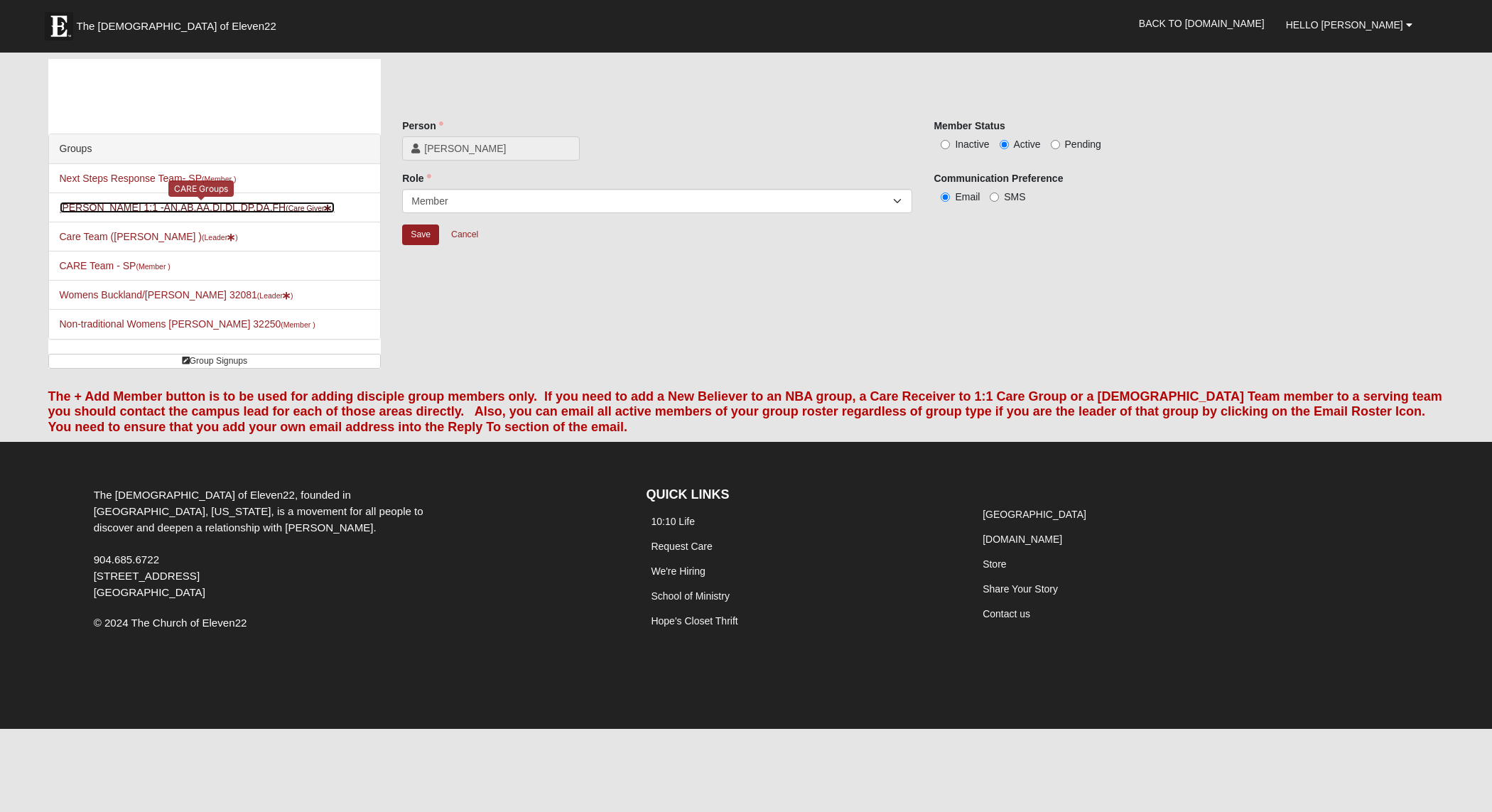
click at [189, 211] on link "[PERSON_NAME] 1:1 -AN,AB,AA,DI,DL,DP,DA,FH (Care Giver )" at bounding box center [197, 208] width 275 height 11
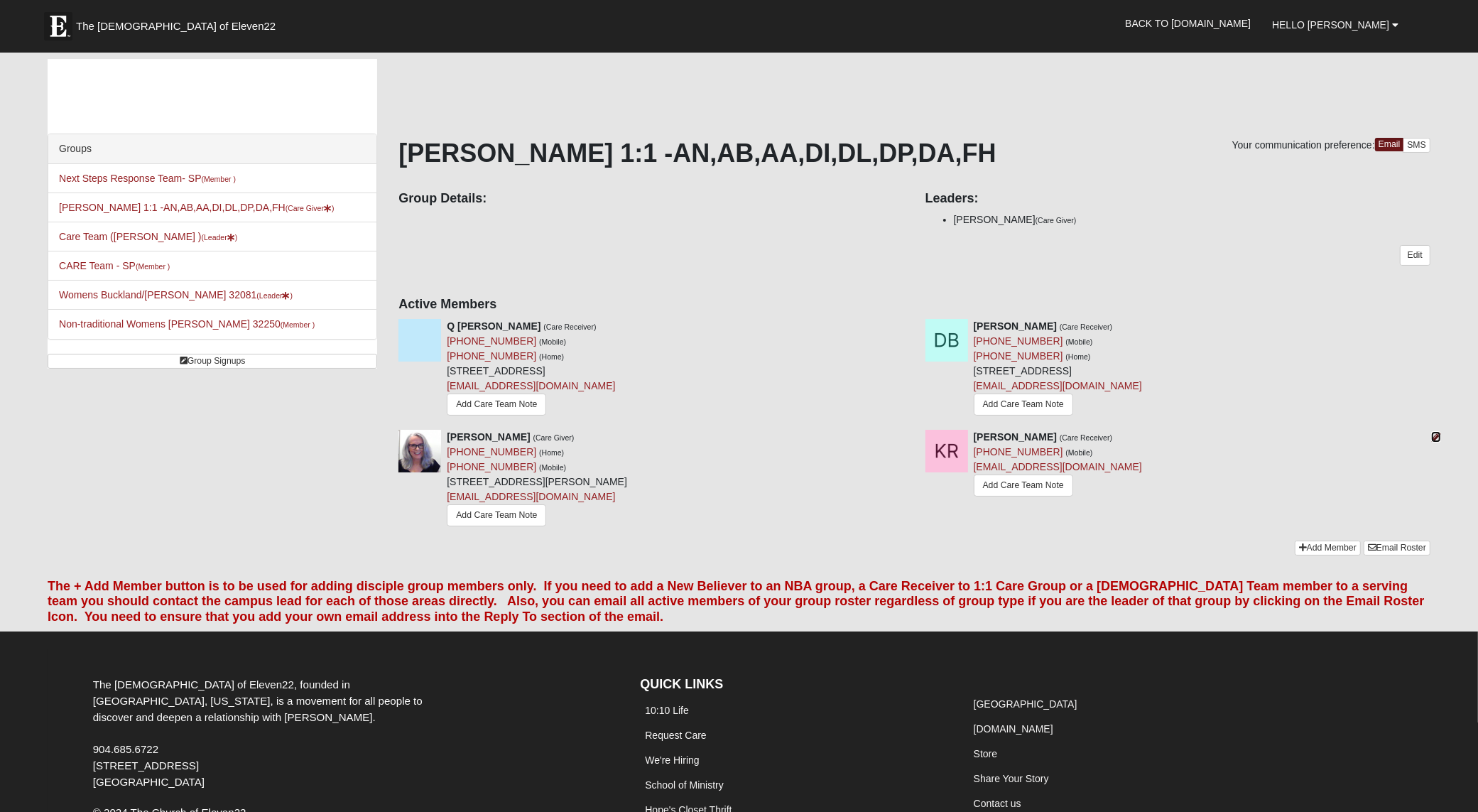
click at [1433, 439] on icon at bounding box center [1436, 436] width 10 height 10
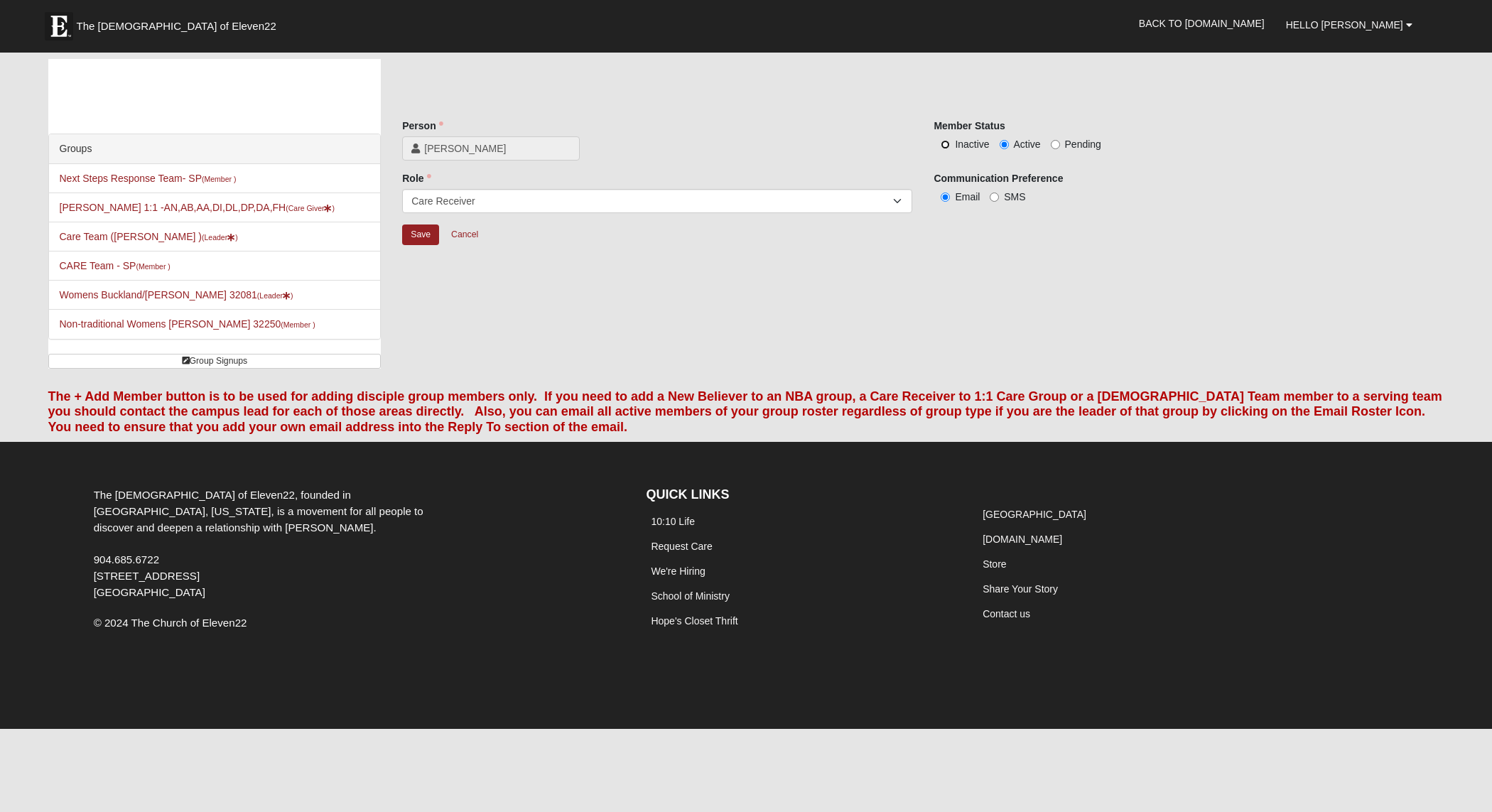
click at [944, 142] on input "Inactive" at bounding box center [945, 145] width 9 height 9
radio input "true"
click at [423, 231] on input "Save" at bounding box center [420, 234] width 37 height 20
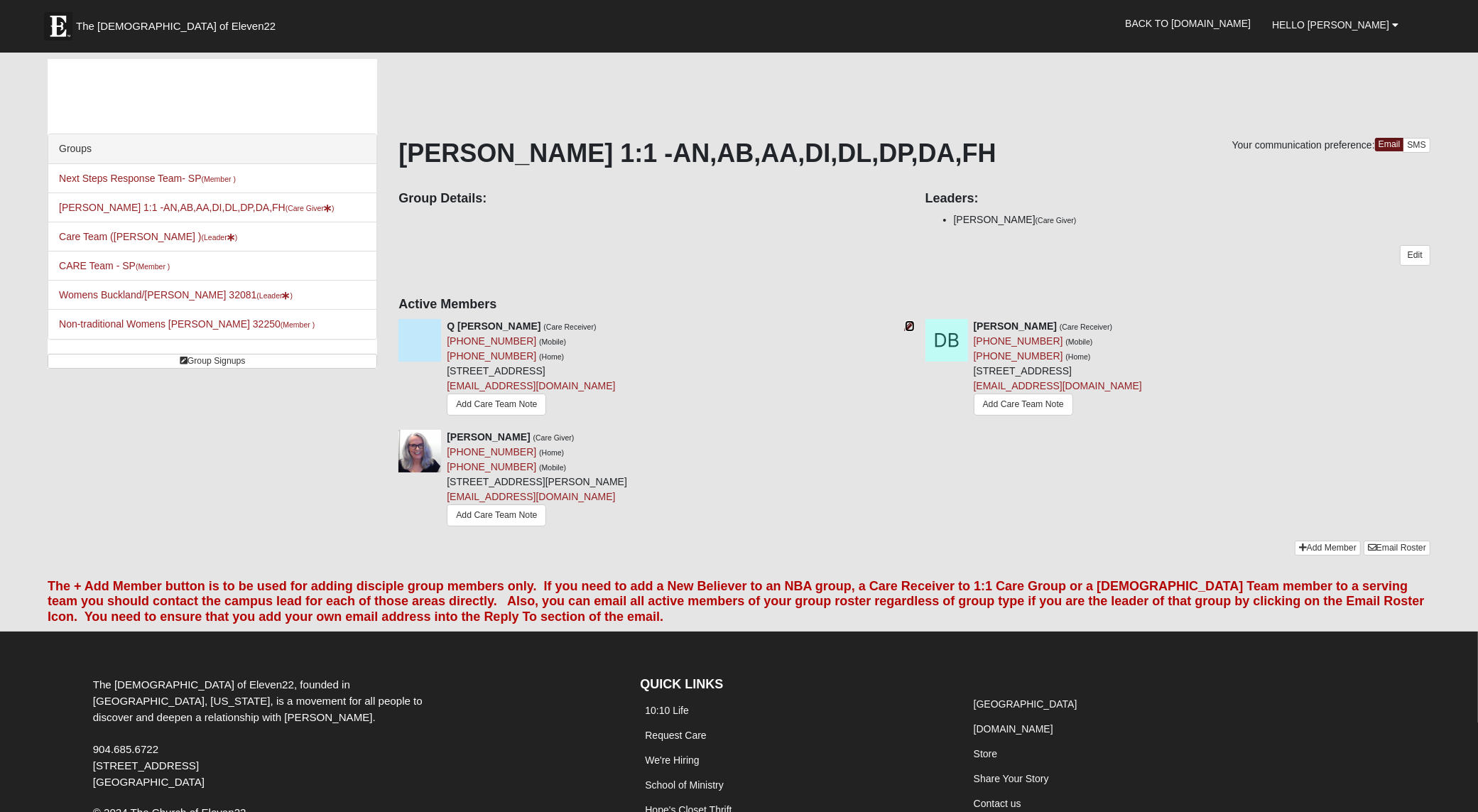
click at [908, 325] on icon at bounding box center [910, 325] width 10 height 10
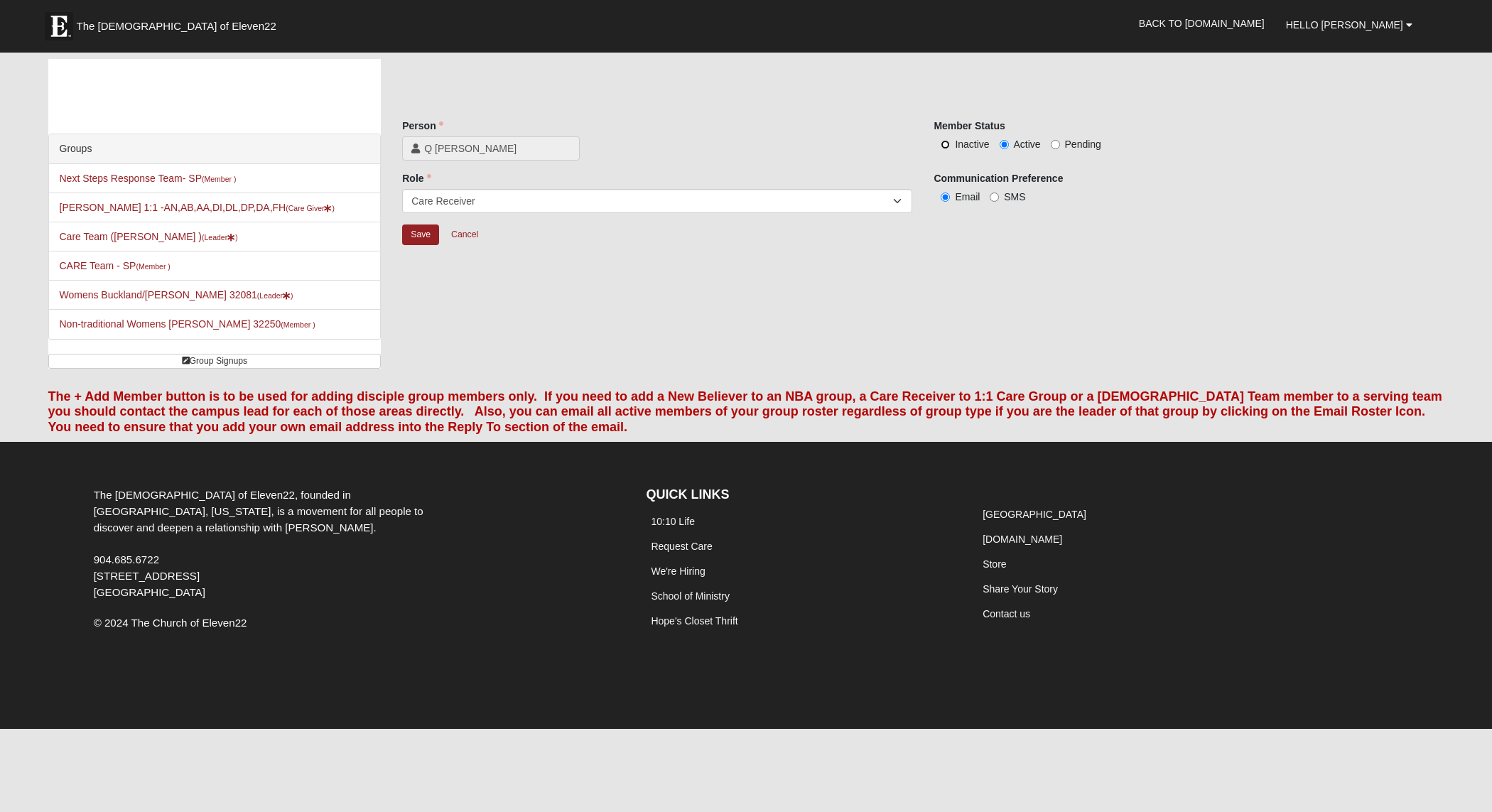
click at [944, 145] on input "Inactive" at bounding box center [945, 145] width 9 height 9
radio input "true"
click at [418, 233] on input "Save" at bounding box center [420, 234] width 37 height 20
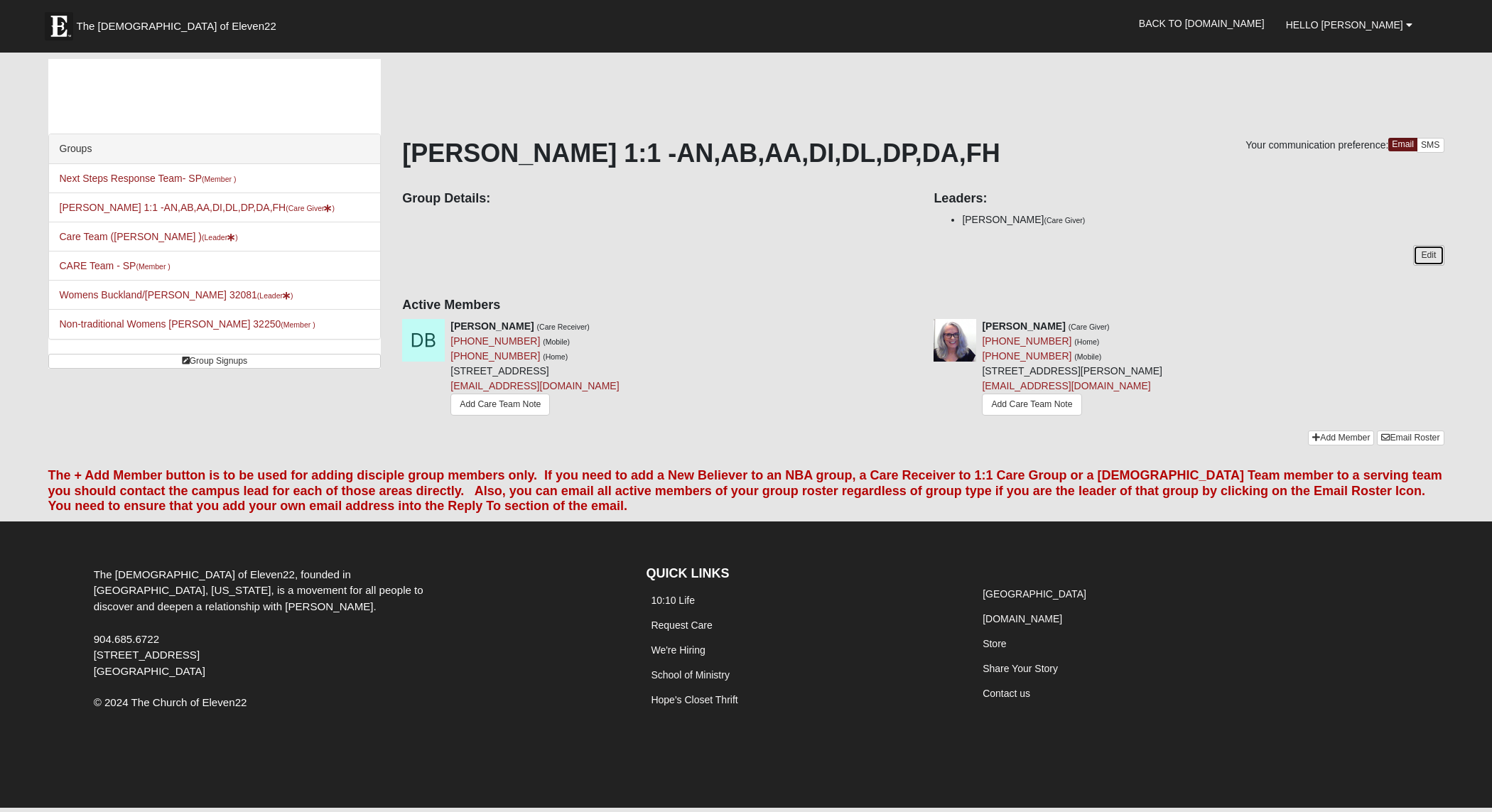
click at [1434, 254] on link "Edit" at bounding box center [1428, 255] width 31 height 20
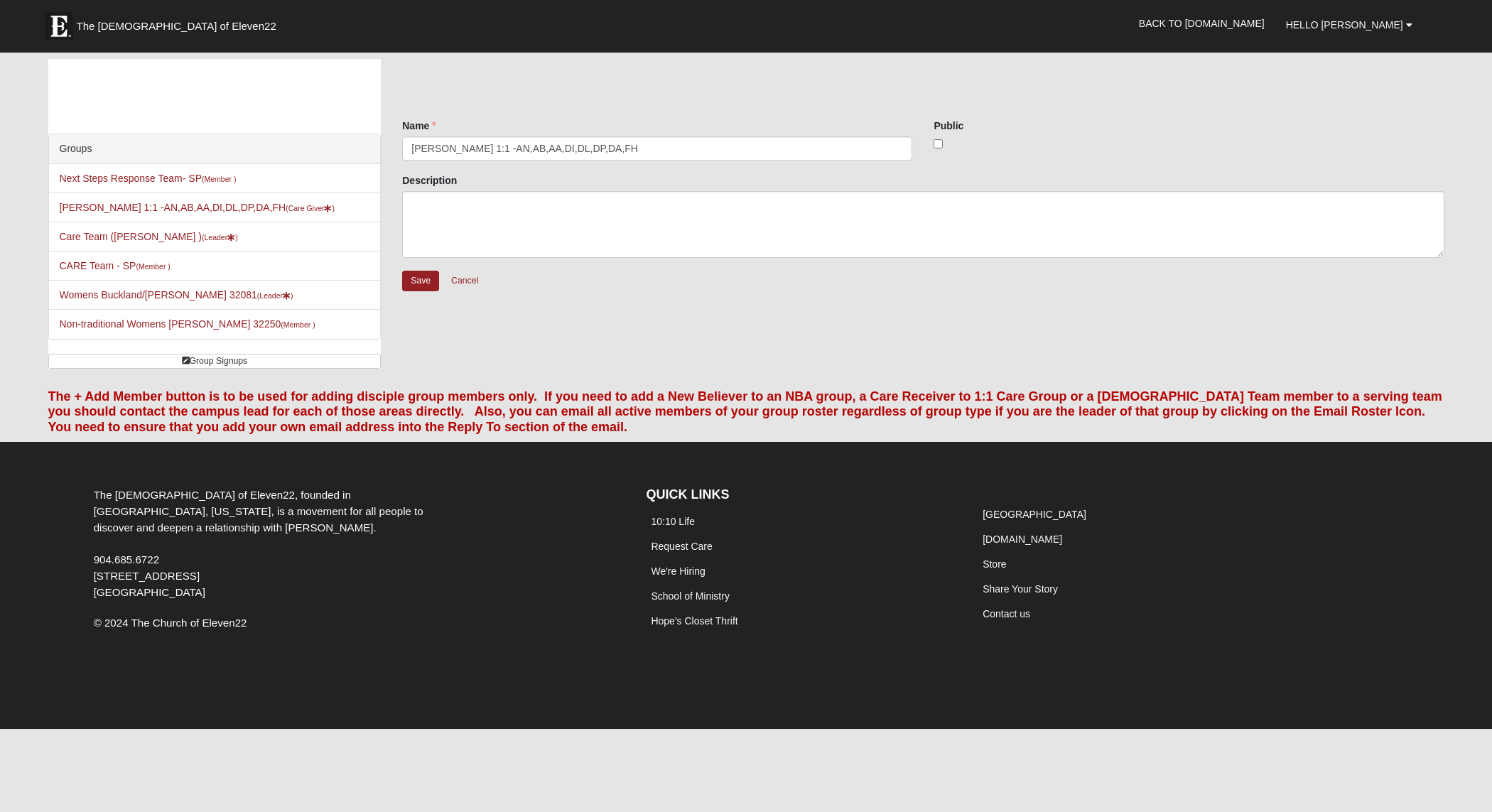
click at [823, 304] on div "Save Cancel" at bounding box center [923, 291] width 1041 height 42
click at [467, 282] on link "Cancel" at bounding box center [465, 281] width 46 height 22
